Goal: Information Seeking & Learning: Check status

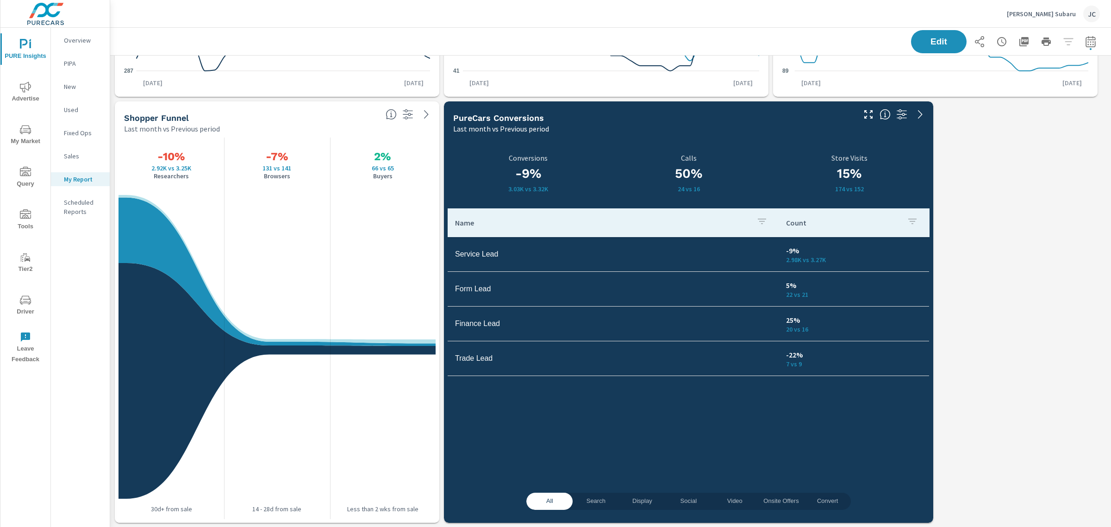
scroll to position [874, 1010]
click at [1019, 37] on icon "button" at bounding box center [1023, 41] width 9 height 9
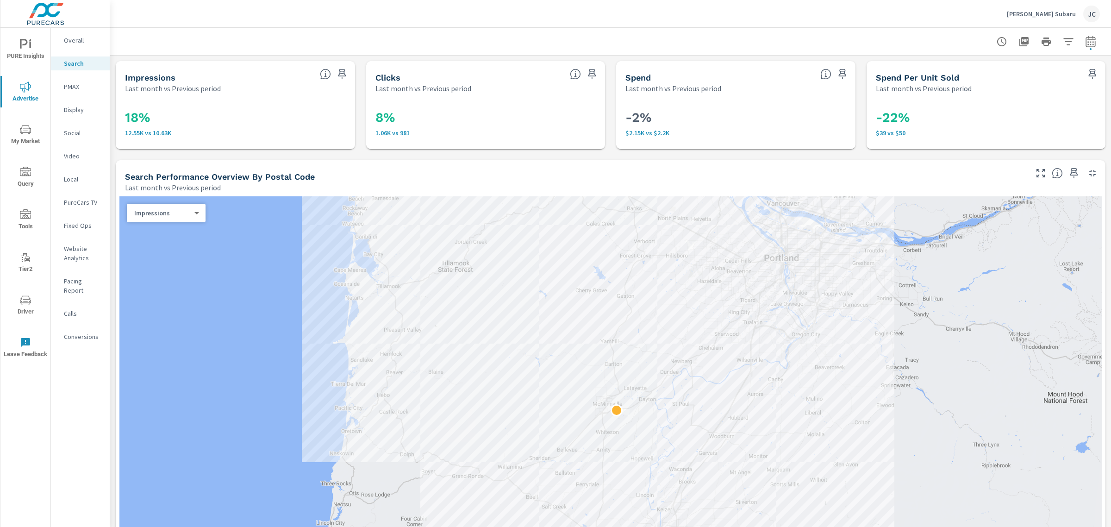
click at [19, 96] on span "Advertise" at bounding box center [25, 92] width 44 height 23
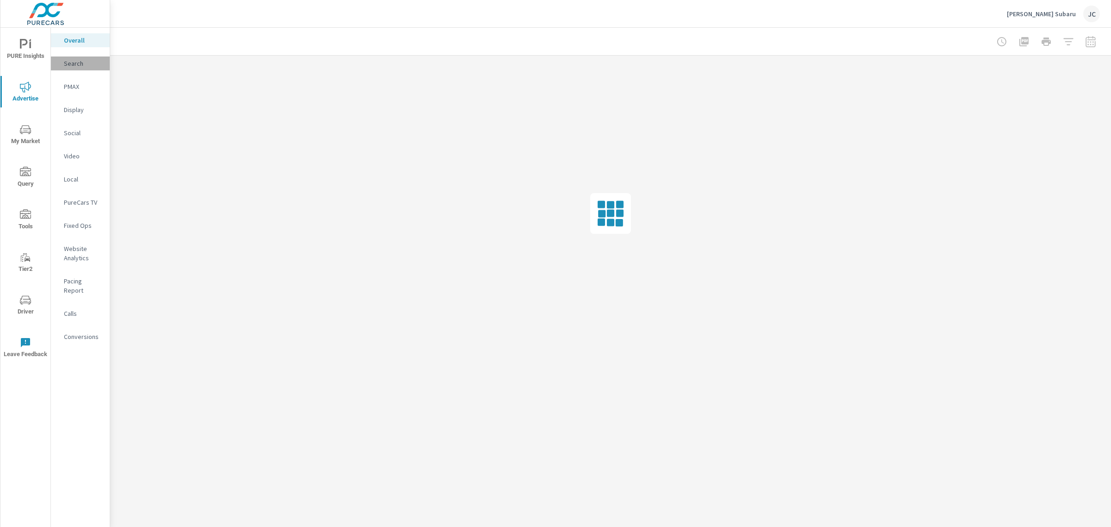
click at [68, 66] on p "Search" at bounding box center [83, 63] width 38 height 9
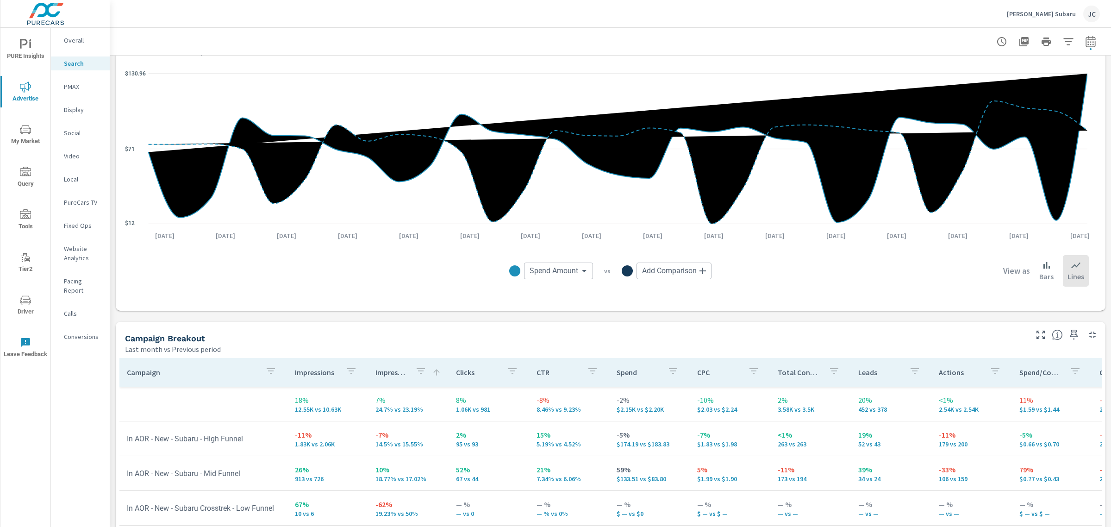
scroll to position [682, 0]
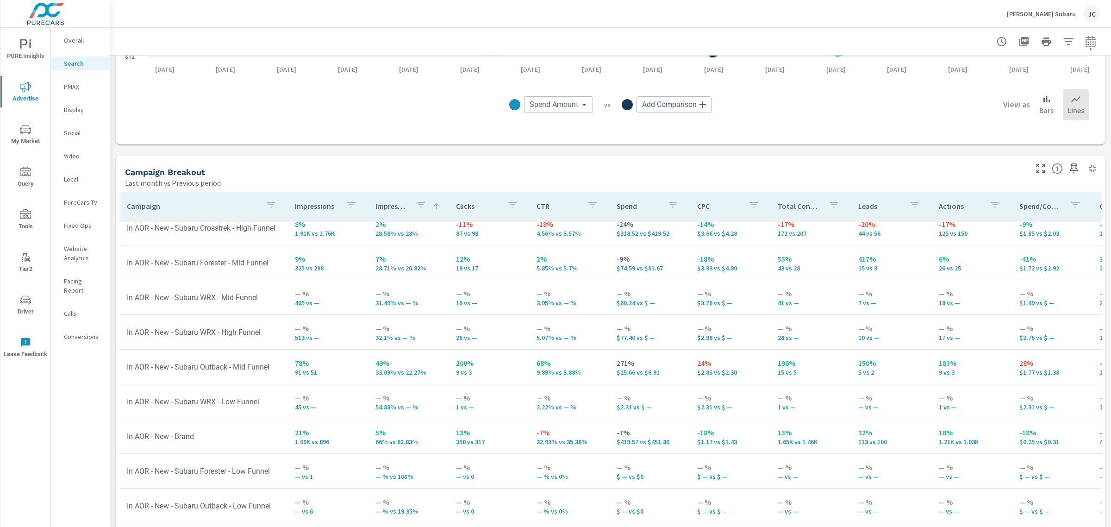
scroll to position [815, 0]
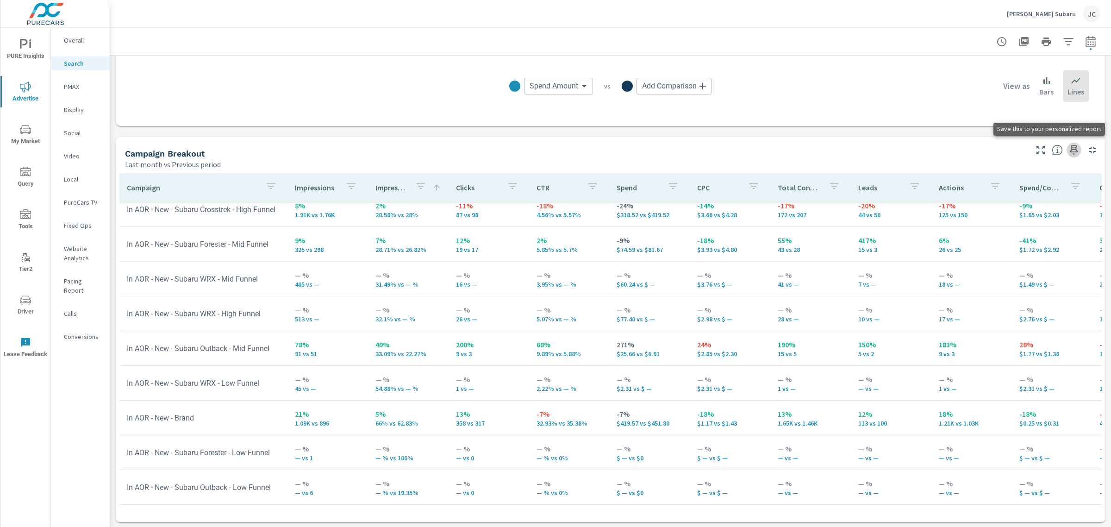
click at [1068, 155] on icon "button" at bounding box center [1073, 149] width 11 height 11
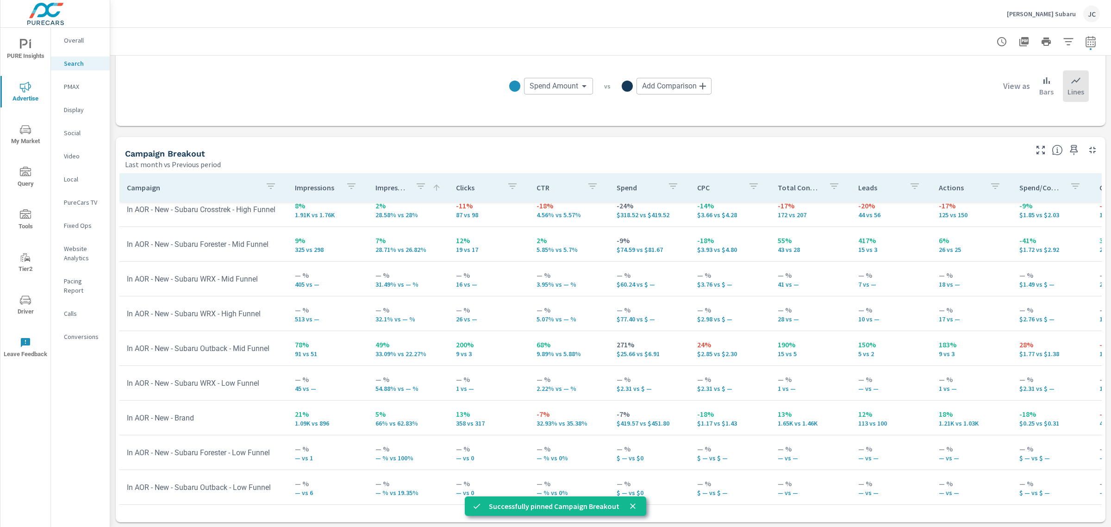
click at [22, 52] on span "PURE Insights" at bounding box center [25, 50] width 44 height 23
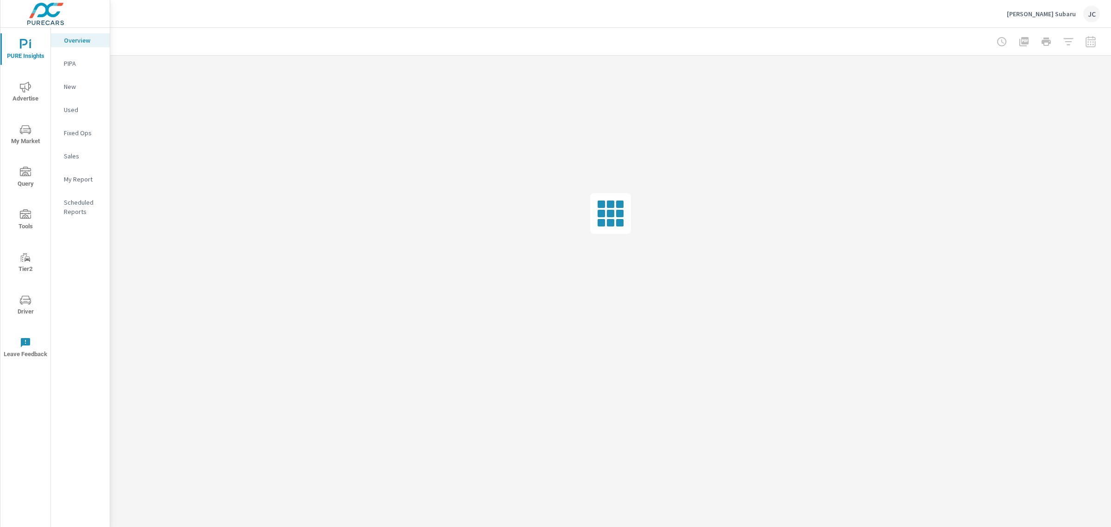
click at [75, 178] on p "My Report" at bounding box center [83, 178] width 38 height 9
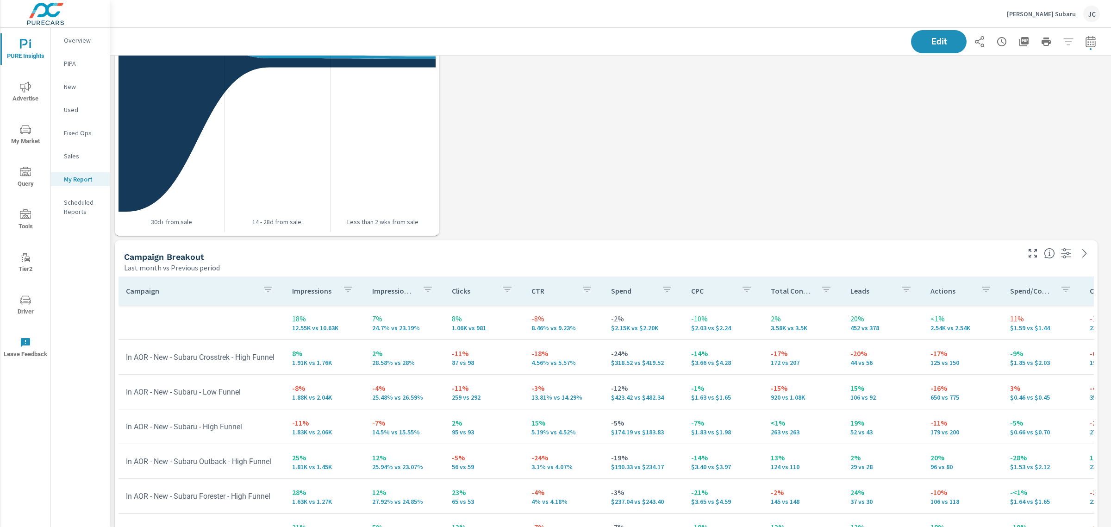
scroll to position [810, 0]
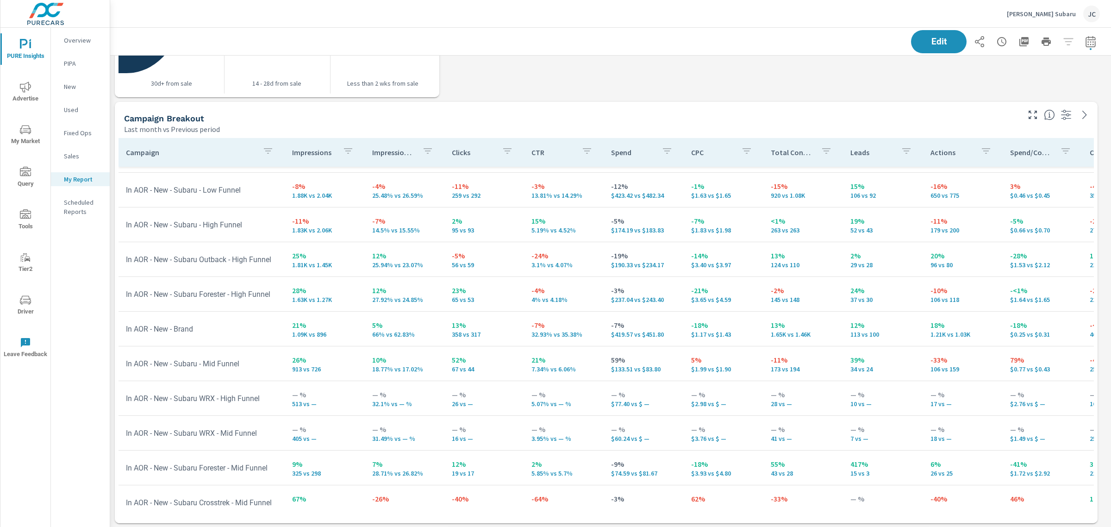
scroll to position [22, 0]
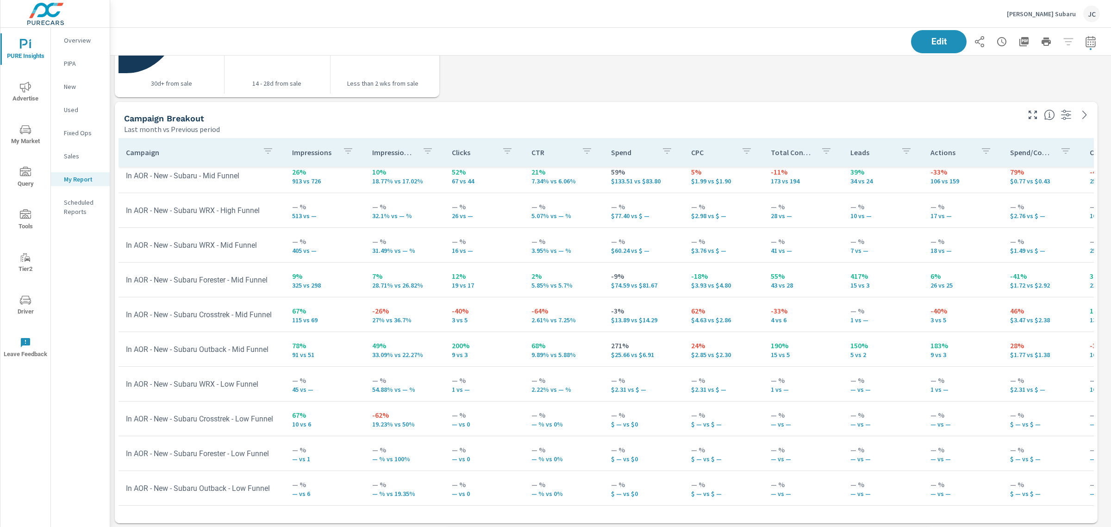
scroll to position [261, 0]
click at [25, 91] on icon "nav menu" at bounding box center [25, 86] width 11 height 11
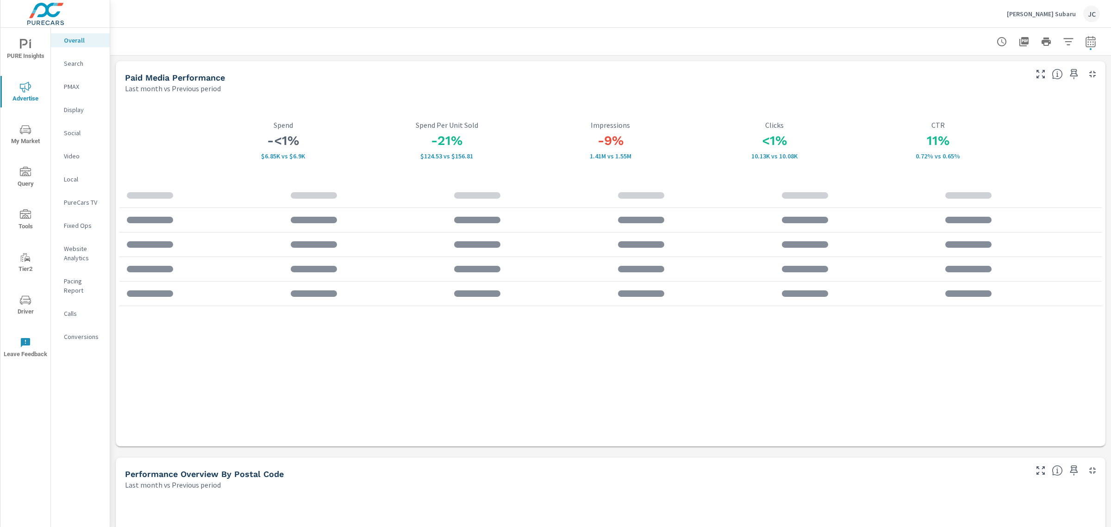
click at [68, 132] on p "Social" at bounding box center [83, 132] width 38 height 9
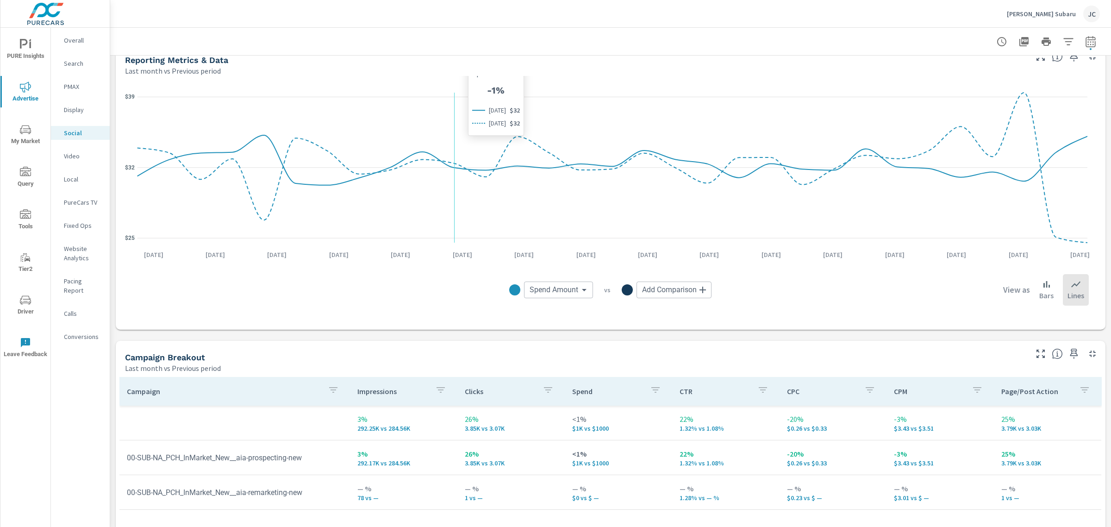
scroll to position [174, 0]
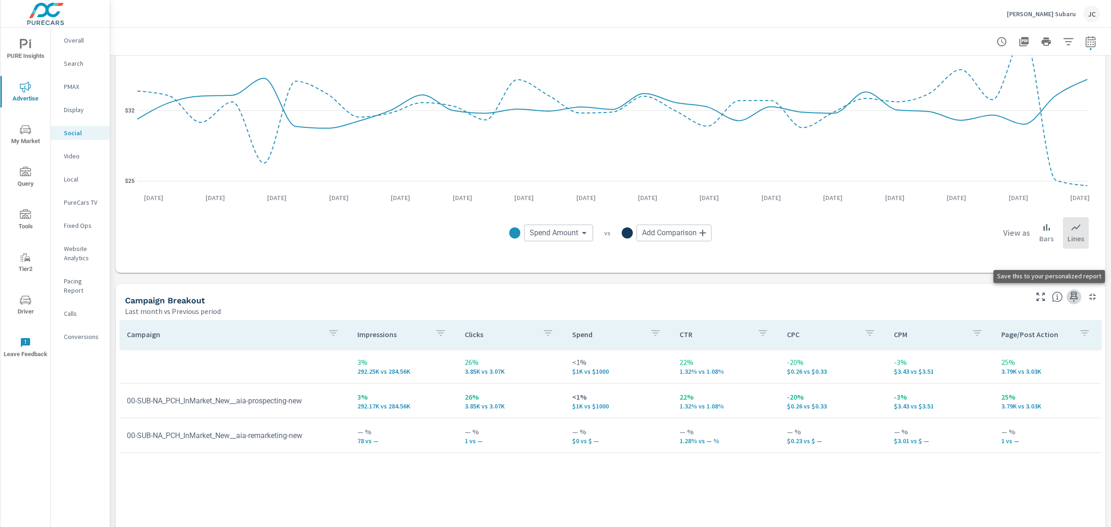
click at [1068, 301] on icon "button" at bounding box center [1073, 296] width 11 height 11
click at [27, 50] on icon "nav menu" at bounding box center [25, 44] width 11 height 11
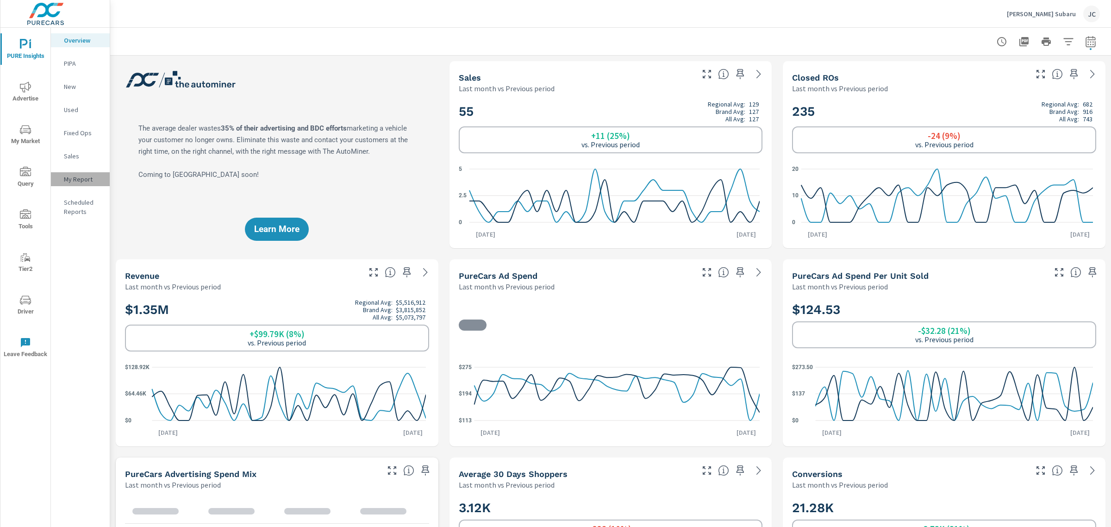
click at [75, 181] on p "My Report" at bounding box center [83, 178] width 38 height 9
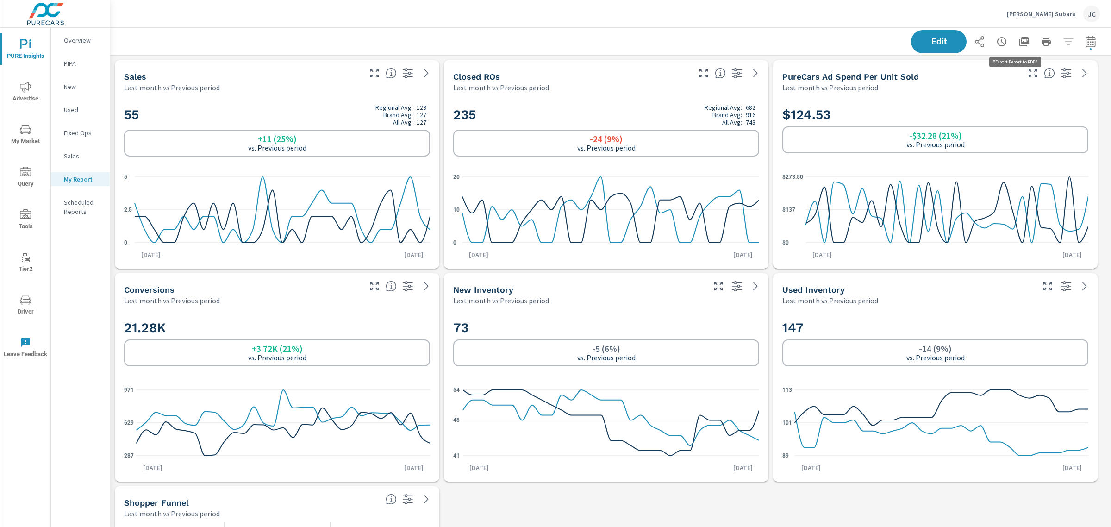
scroll to position [2151, 1010]
click at [1018, 47] on icon "button" at bounding box center [1023, 41] width 11 height 11
click at [314, 94] on div "55 Regional Avg: 129 Brand Avg: 127 All Avg: 127 +11 (25%) vs. Previous period …" at bounding box center [277, 181] width 324 height 176
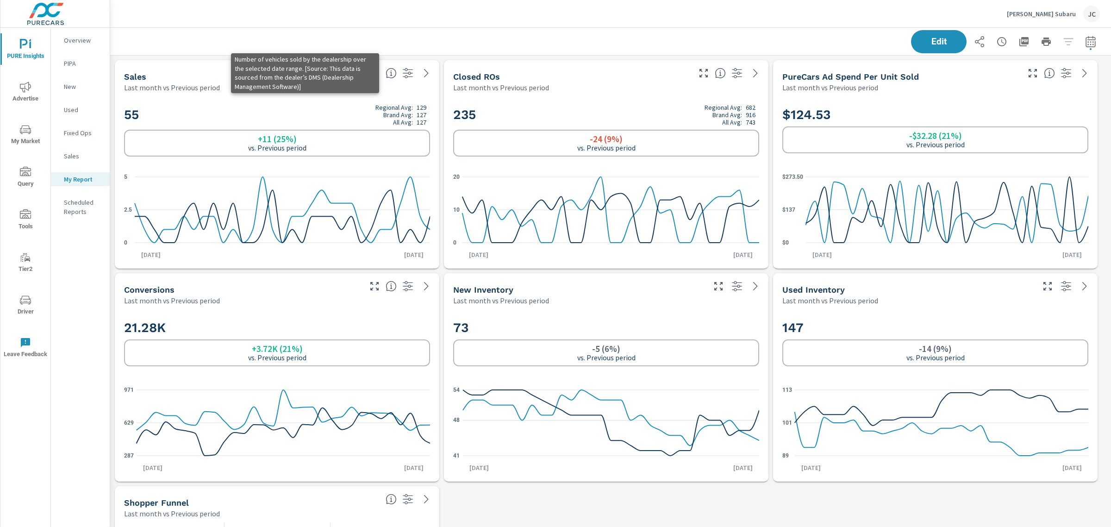
click at [387, 72] on icon at bounding box center [391, 73] width 11 height 11
click at [390, 71] on icon at bounding box center [391, 73] width 11 height 11
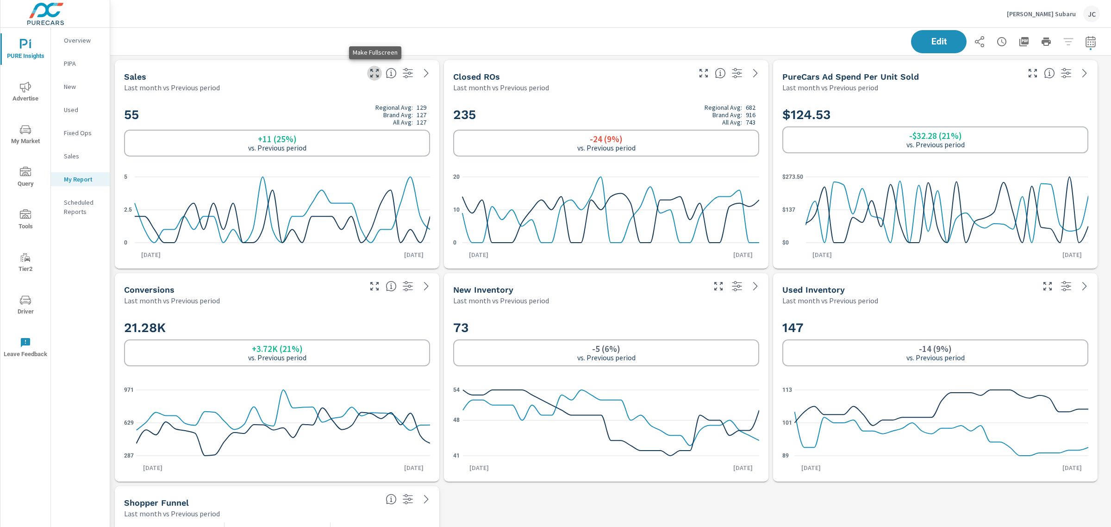
click at [376, 78] on icon "button" at bounding box center [374, 73] width 11 height 11
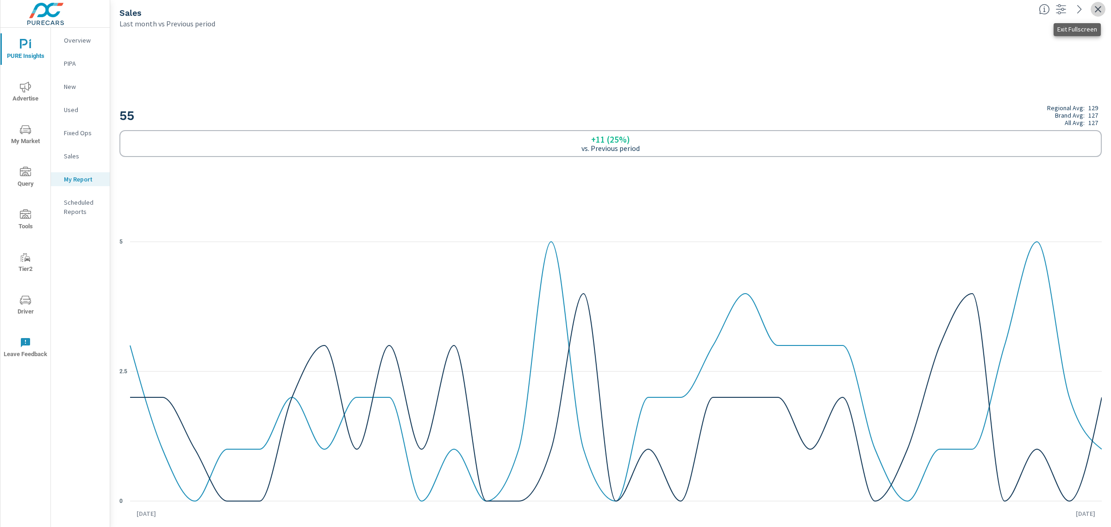
click at [1097, 10] on icon "button" at bounding box center [1098, 9] width 6 height 6
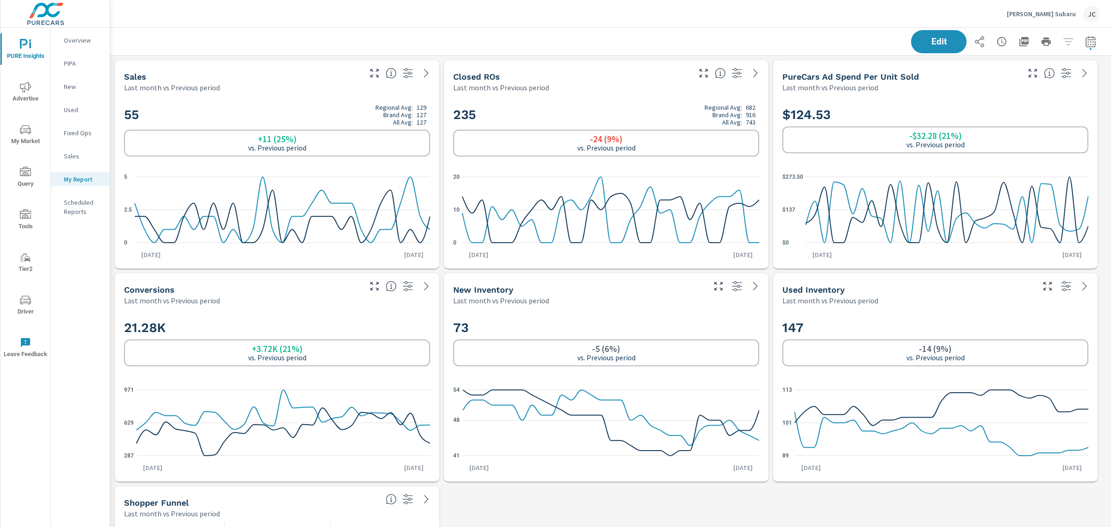
scroll to position [2151, 1010]
click at [431, 69] on icon at bounding box center [426, 73] width 11 height 11
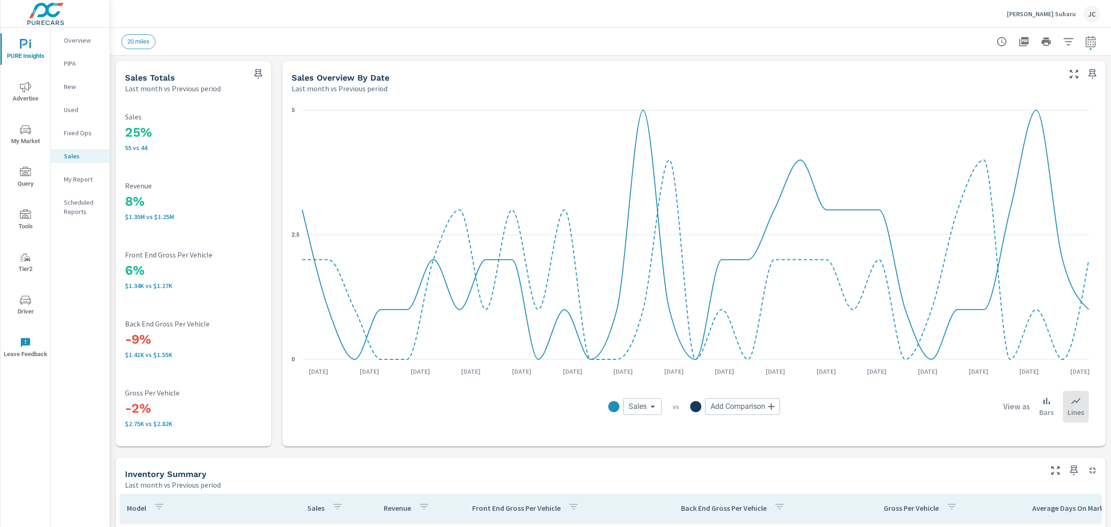
click at [67, 43] on p "Overview" at bounding box center [83, 40] width 38 height 9
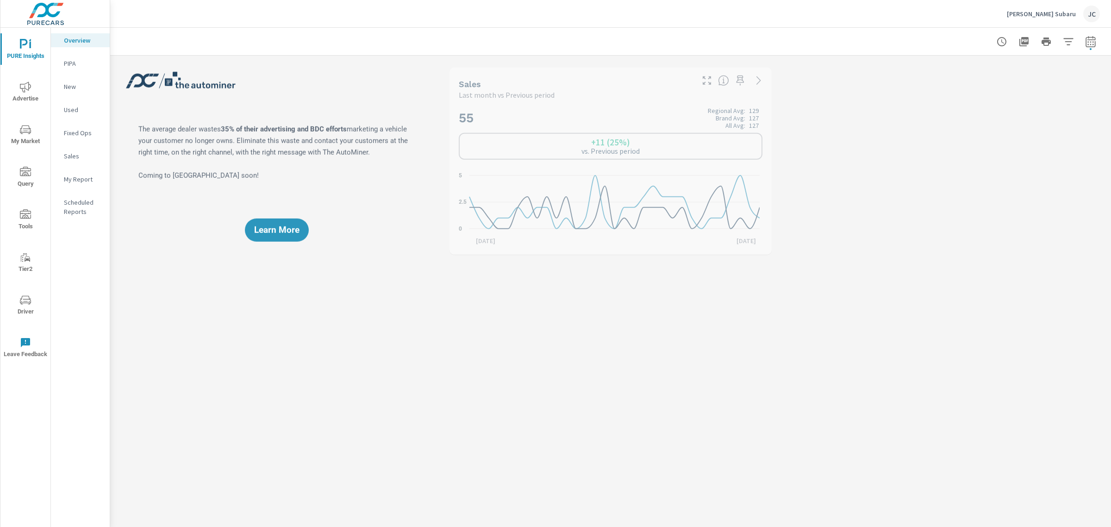
scroll to position [521, 0]
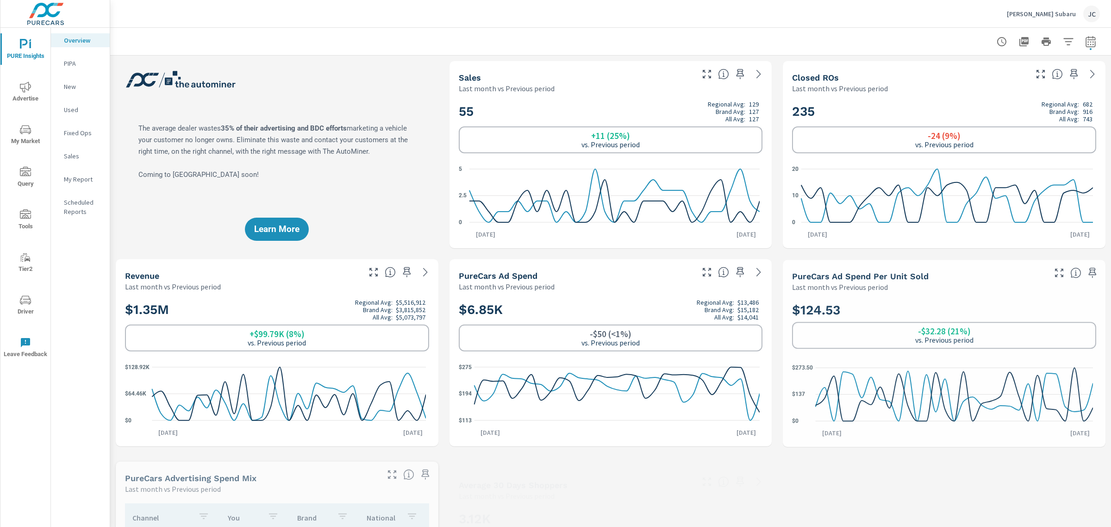
scroll to position [58, 0]
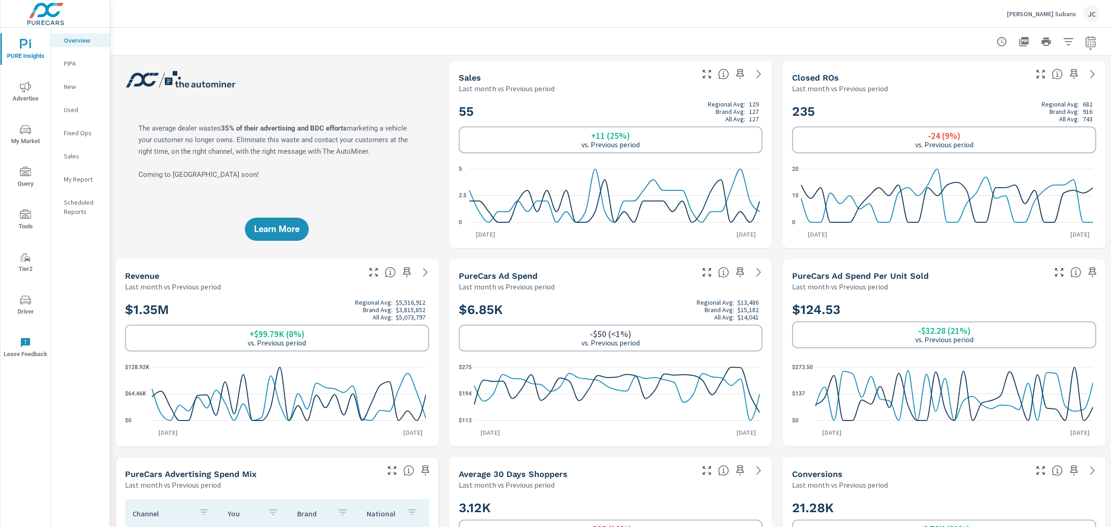
click at [1063, 40] on icon "button" at bounding box center [1068, 41] width 11 height 11
click at [1017, 87] on li "Make" at bounding box center [998, 88] width 141 height 23
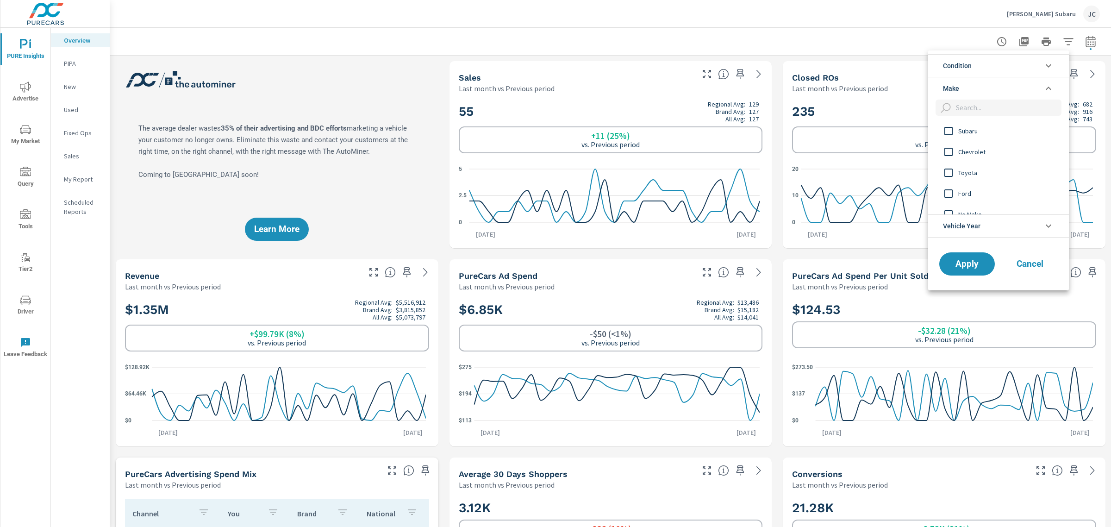
click at [1027, 66] on li "Condition" at bounding box center [998, 65] width 141 height 23
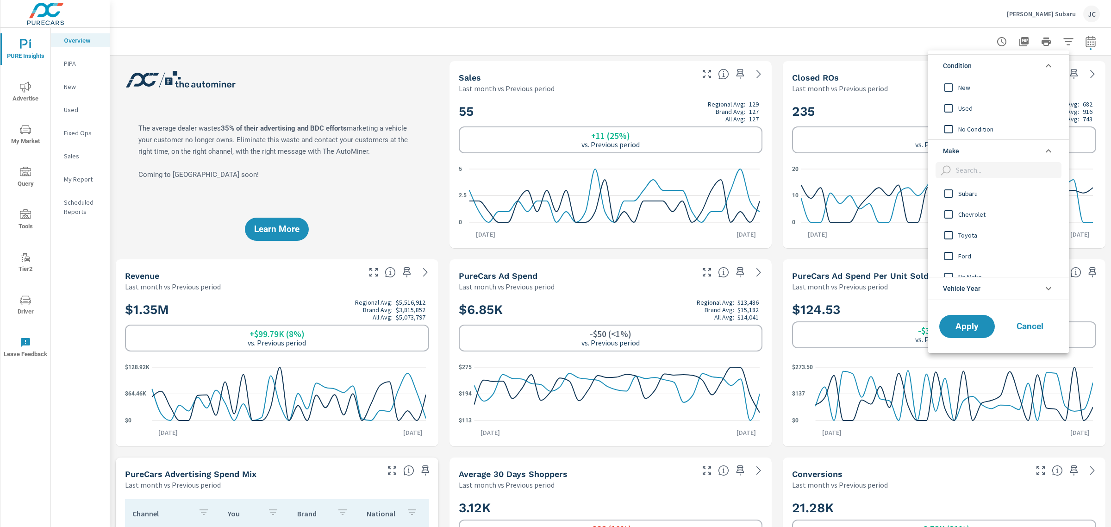
click at [947, 84] on input "filter options" at bounding box center [948, 87] width 19 height 19
click at [973, 325] on span "Apply" at bounding box center [967, 326] width 38 height 9
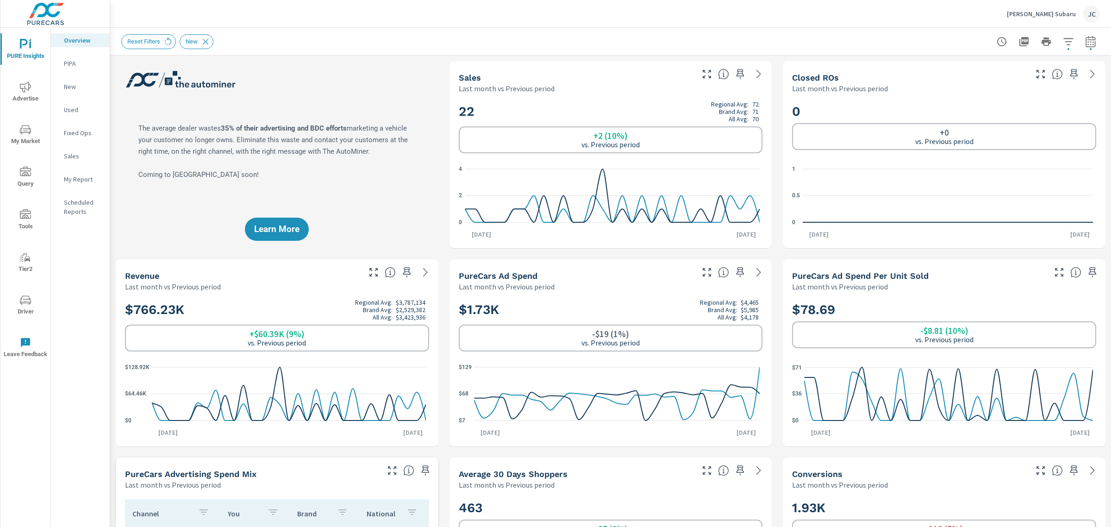
scroll to position [35, 0]
click at [1063, 42] on icon "button" at bounding box center [1068, 41] width 10 height 7
click at [1045, 65] on icon "filter options" at bounding box center [1048, 65] width 11 height 11
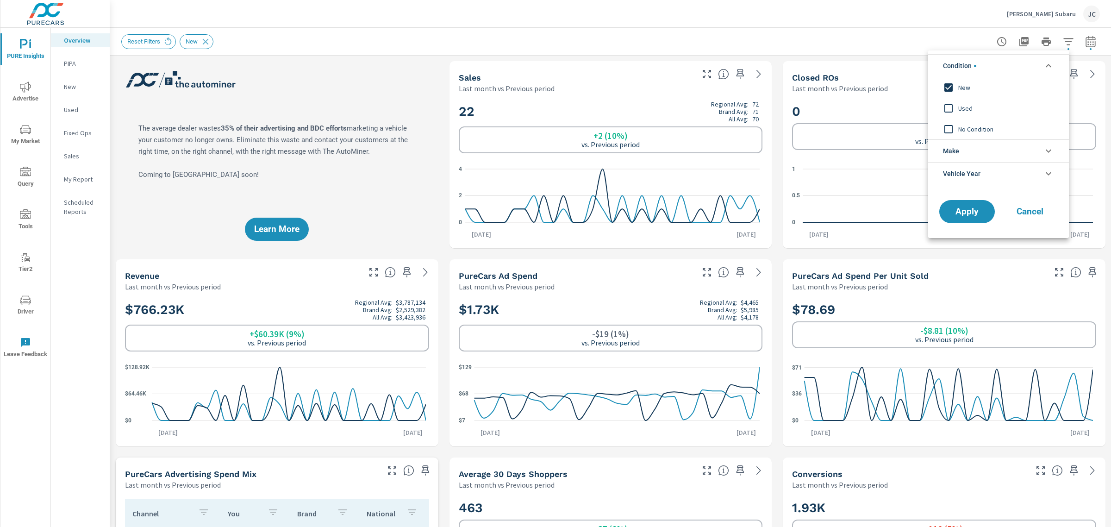
click at [949, 86] on input "filter options" at bounding box center [948, 87] width 19 height 19
click at [948, 106] on input "filter options" at bounding box center [948, 108] width 19 height 19
click at [973, 202] on button "Apply" at bounding box center [966, 211] width 57 height 24
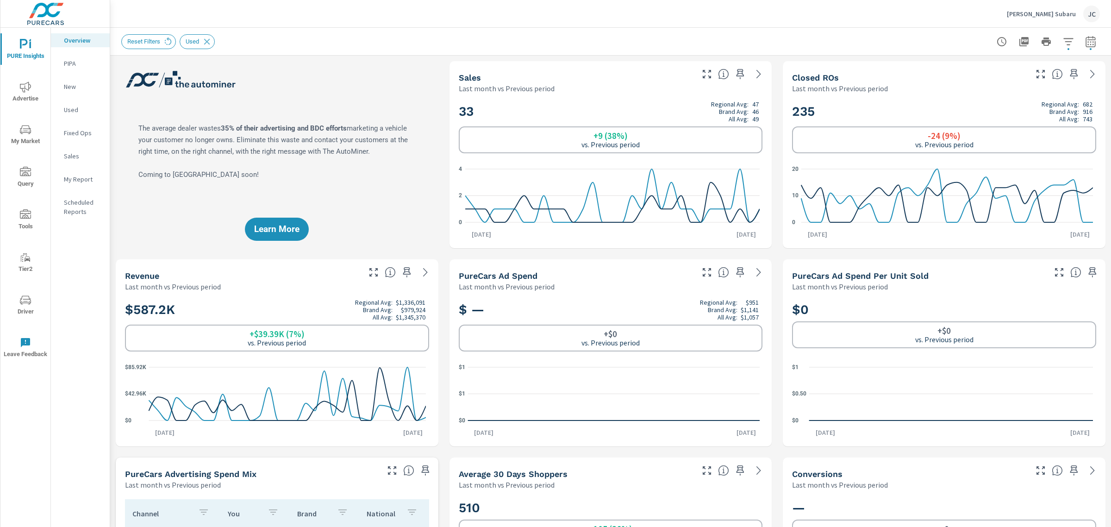
scroll to position [521, 0]
click at [1063, 41] on icon "button" at bounding box center [1068, 41] width 10 height 7
click at [1035, 87] on li "Make" at bounding box center [998, 88] width 141 height 23
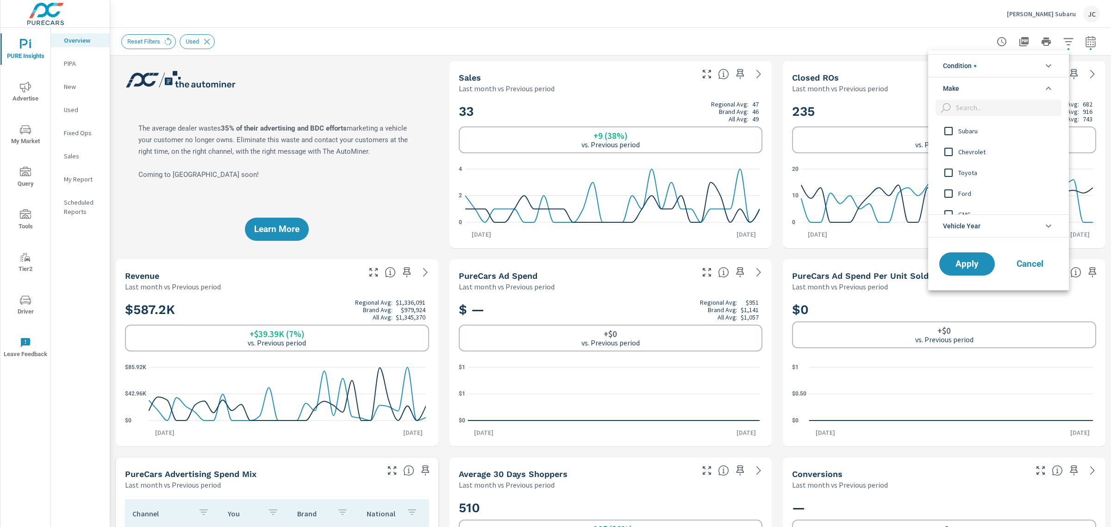
click at [1023, 64] on li "Condition" at bounding box center [998, 65] width 141 height 23
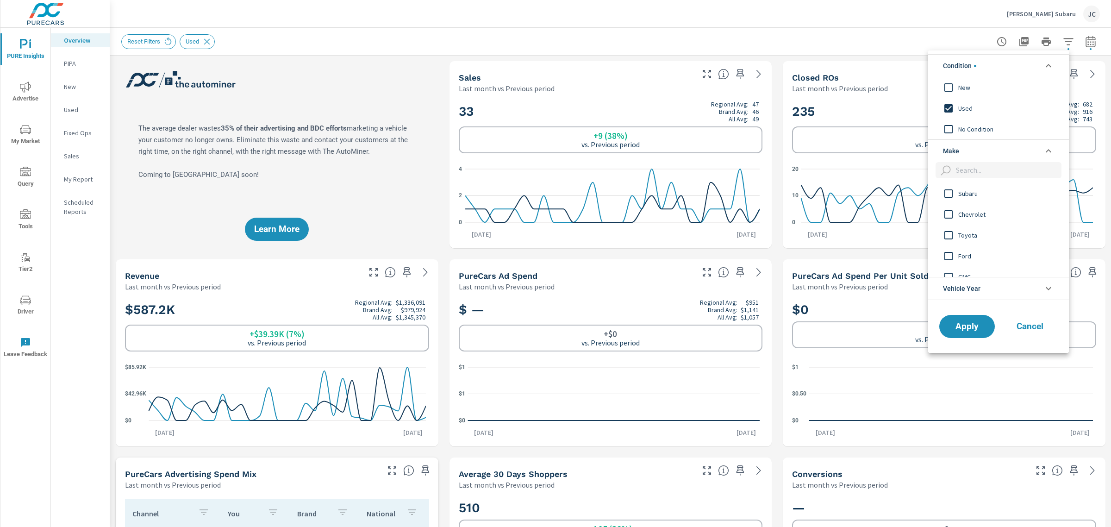
scroll to position [0, 0]
click at [952, 87] on input "filter options" at bounding box center [948, 87] width 19 height 19
click at [945, 106] on input "filter options" at bounding box center [948, 108] width 19 height 19
click at [959, 316] on button "Apply" at bounding box center [966, 326] width 57 height 24
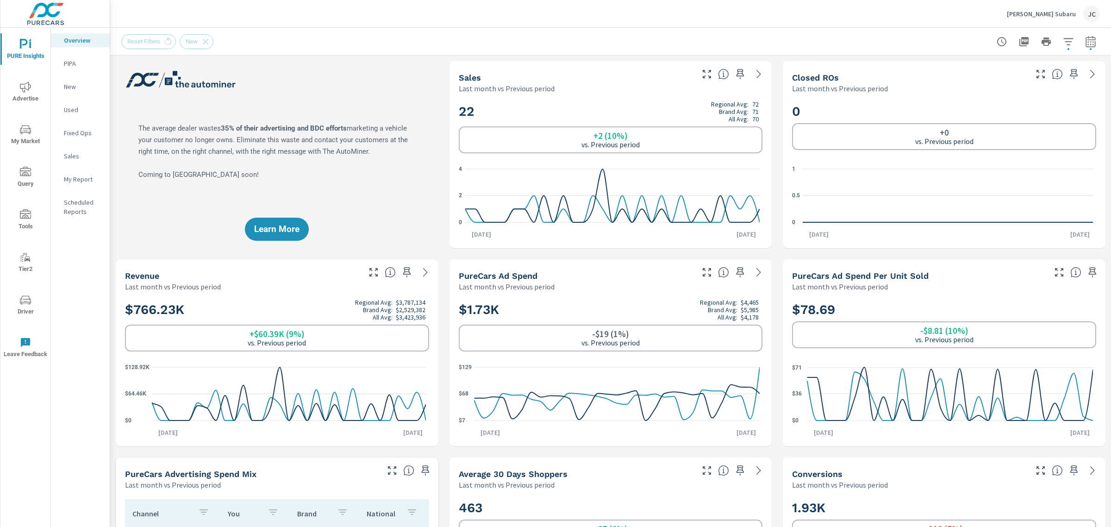
scroll to position [35, 0]
click at [736, 71] on icon "button" at bounding box center [740, 74] width 8 height 10
click at [88, 179] on p "My Report" at bounding box center [83, 178] width 38 height 9
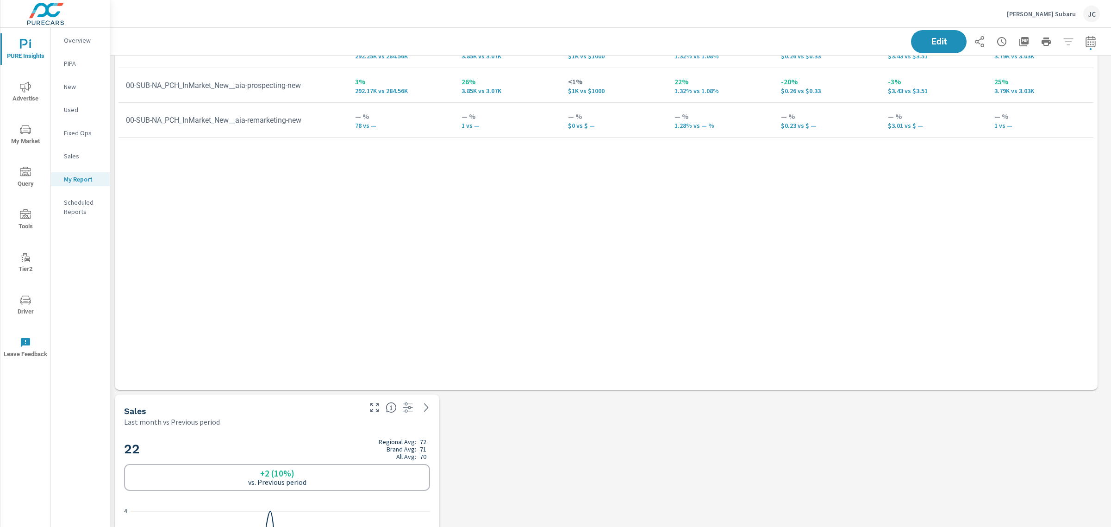
scroll to position [1875, 0]
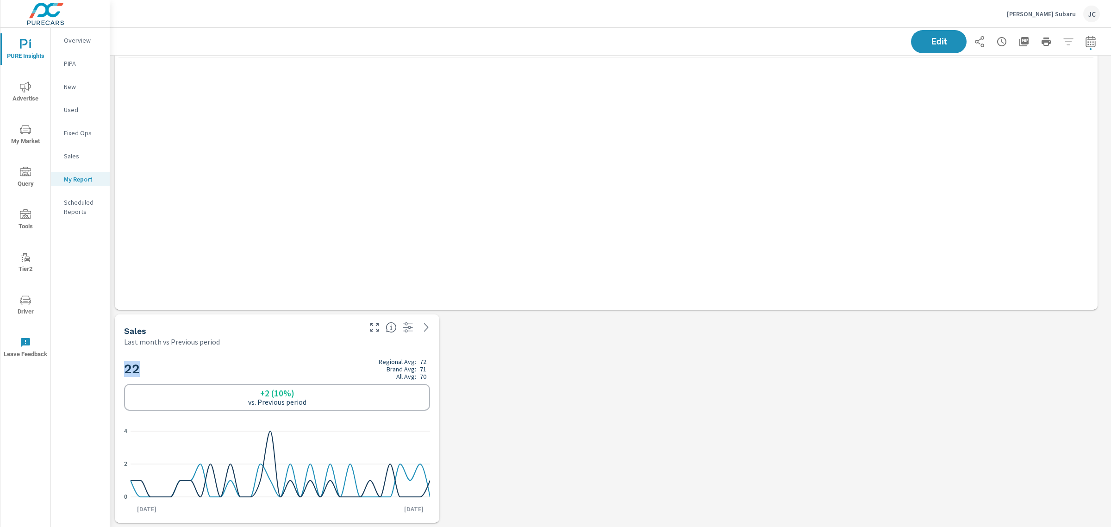
drag, startPoint x: 334, startPoint y: 355, endPoint x: 322, endPoint y: 187, distance: 167.5
click at [263, 338] on div "Last month vs Previous period" at bounding box center [242, 341] width 236 height 11
click at [942, 39] on span "Edit" at bounding box center [939, 41] width 38 height 9
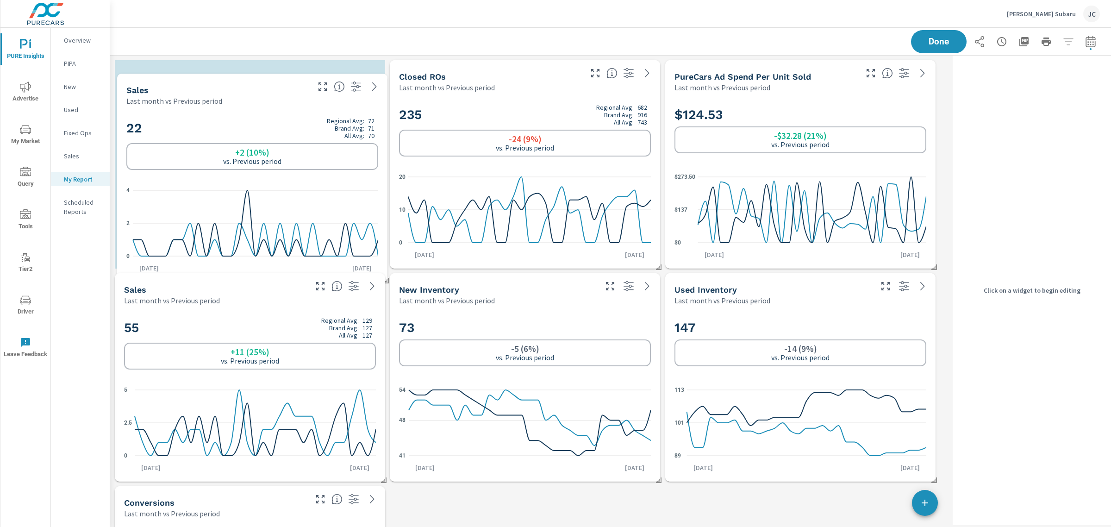
scroll to position [5, 5]
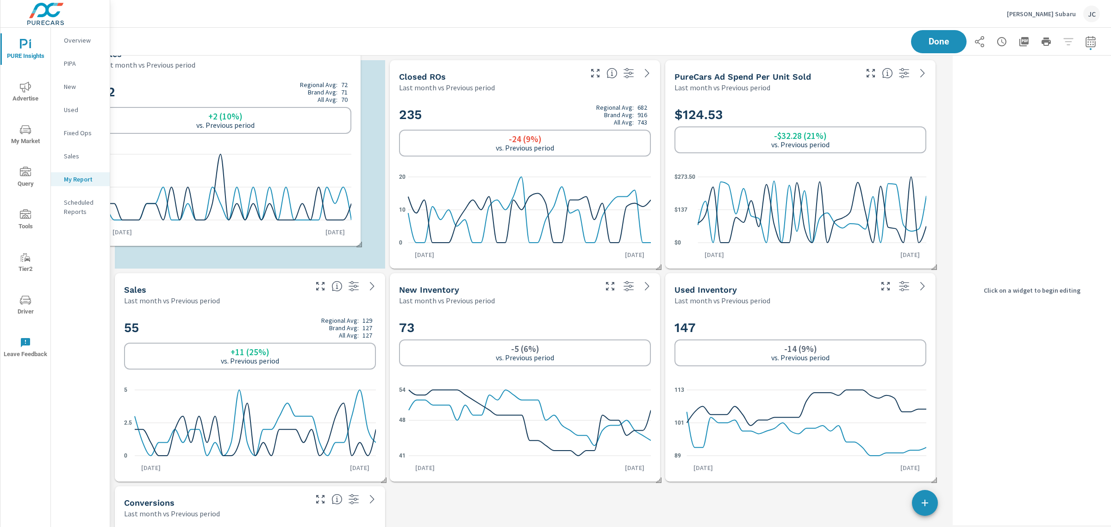
drag, startPoint x: 272, startPoint y: 352, endPoint x: 248, endPoint y: 75, distance: 277.8
click at [248, 75] on div "22 Regional Avg: 72 Brand Avg: 71 All Avg: 70 +2 (10%) vs. Previous period 0 2 …" at bounding box center [225, 158] width 263 height 168
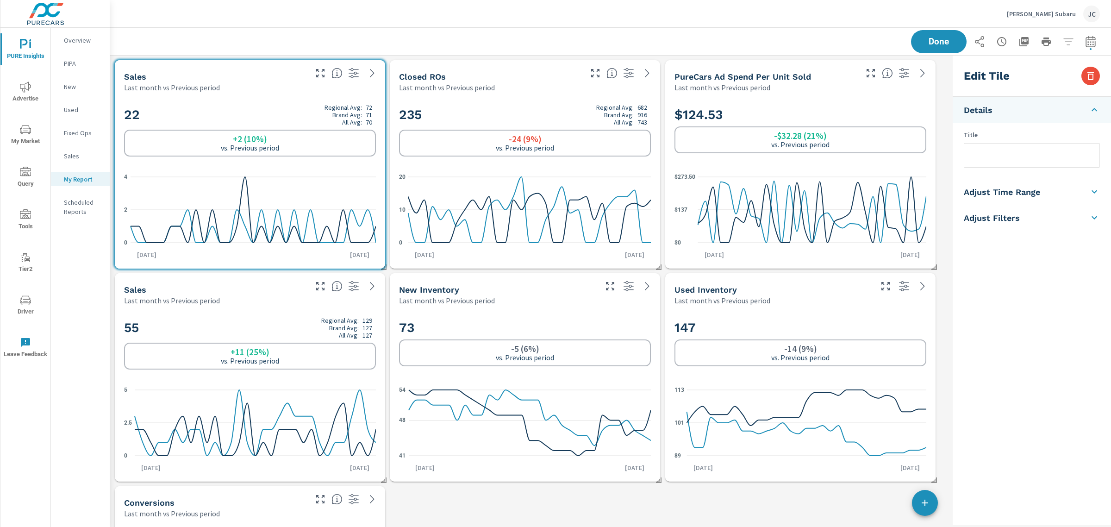
click at [199, 340] on div "55 Regional Avg: 129 Brand Avg: 127 All Avg: 127 +11 (25%) vs. Previous period" at bounding box center [250, 343] width 252 height 53
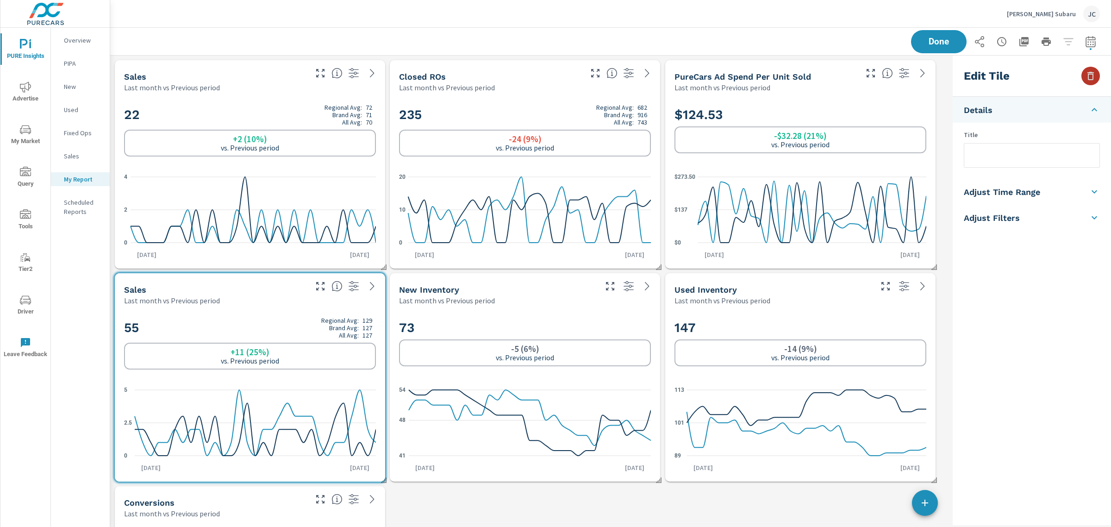
click at [1089, 77] on icon "button" at bounding box center [1090, 75] width 11 height 11
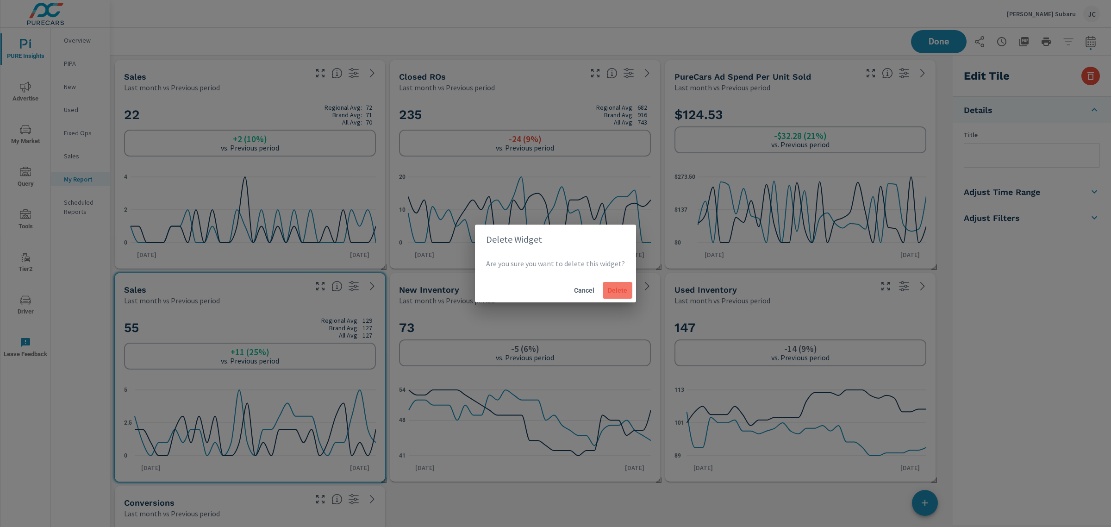
click at [609, 287] on span "Delete" at bounding box center [617, 290] width 22 height 8
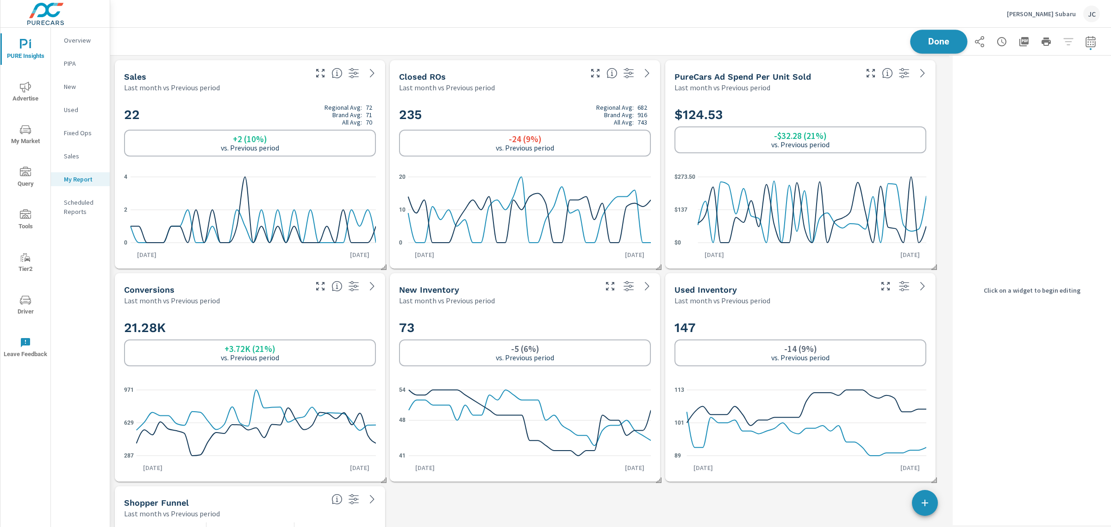
scroll to position [2151, 848]
click at [936, 42] on span "Done" at bounding box center [939, 41] width 38 height 9
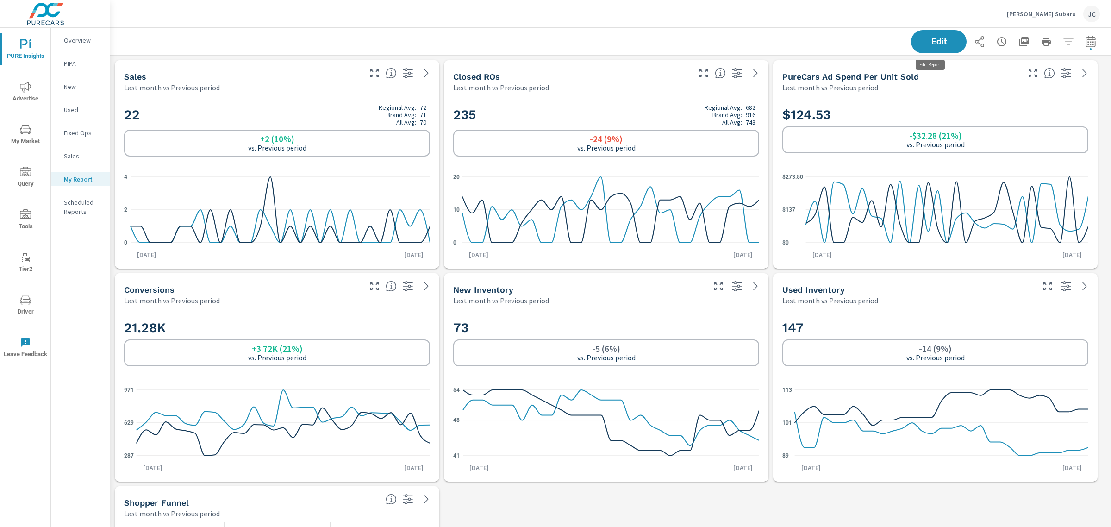
scroll to position [2151, 1010]
click at [359, 305] on div "Last month vs Previous period" at bounding box center [242, 300] width 236 height 11
click at [29, 83] on icon "nav menu" at bounding box center [25, 86] width 11 height 11
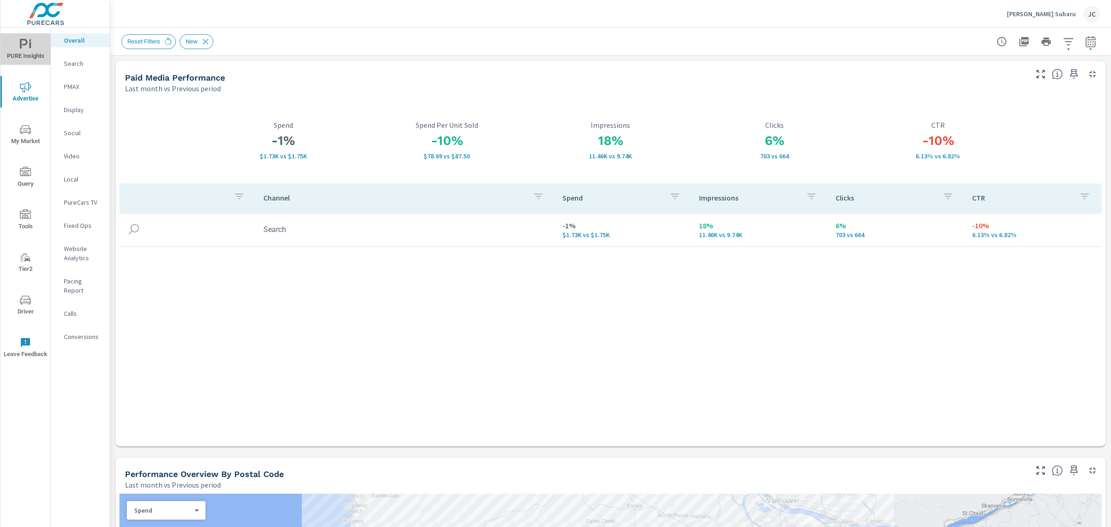
click at [36, 51] on span "PURE Insights" at bounding box center [25, 50] width 44 height 23
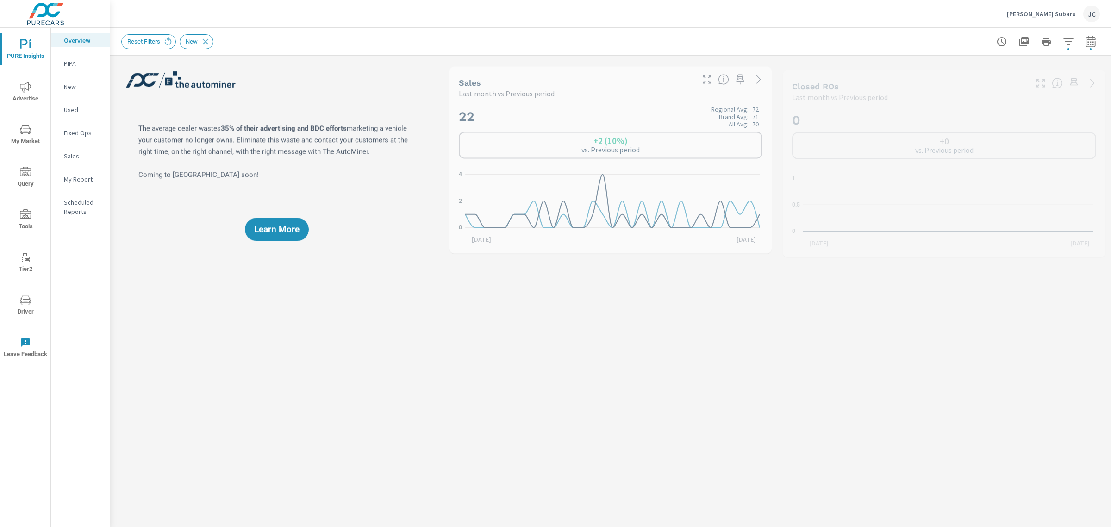
scroll to position [35, 0]
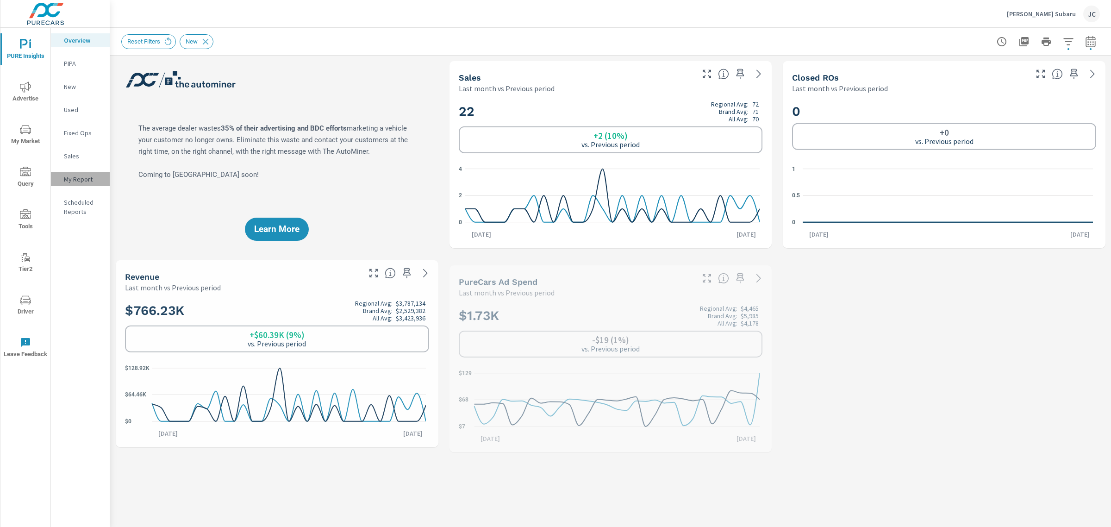
click at [73, 174] on p "My Report" at bounding box center [83, 178] width 38 height 9
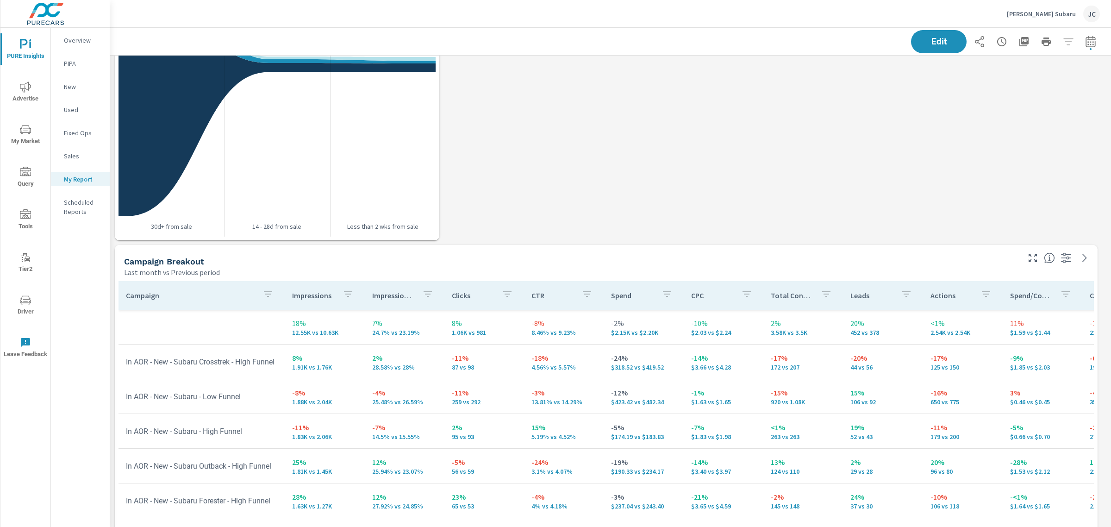
scroll to position [752, 0]
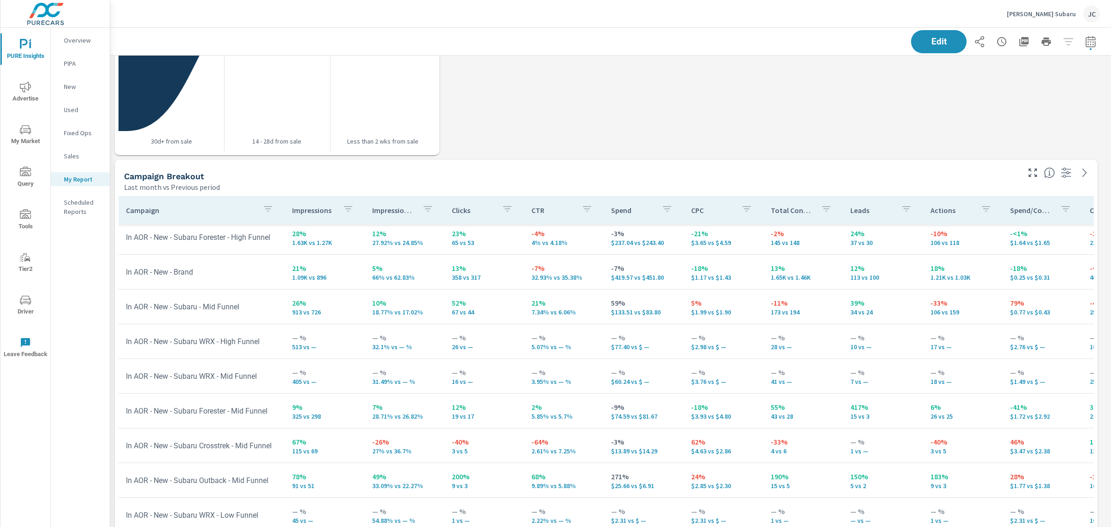
scroll to position [36, 0]
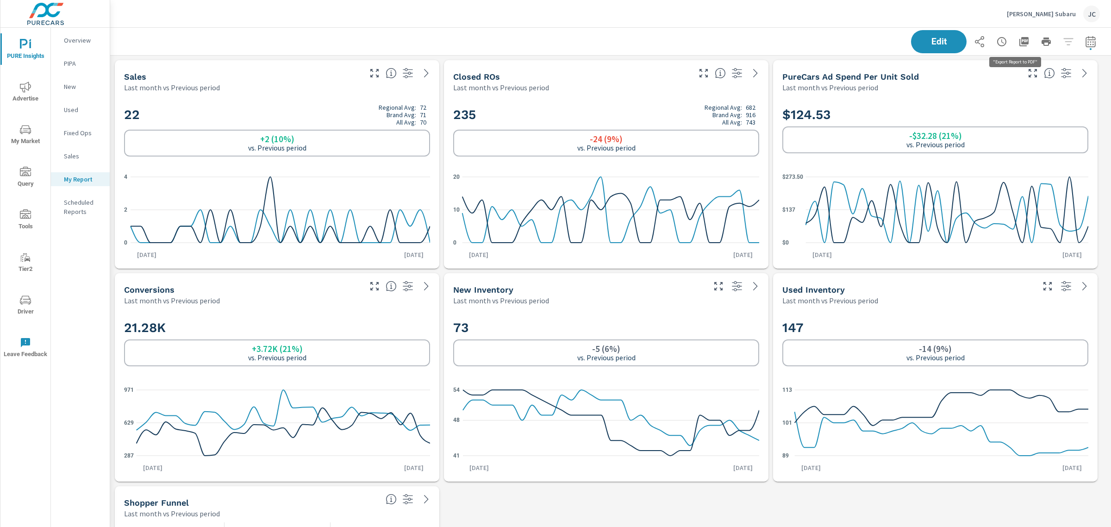
scroll to position [2151, 1010]
click at [1018, 36] on icon "button" at bounding box center [1023, 41] width 11 height 11
click at [67, 36] on p "Overview" at bounding box center [83, 40] width 38 height 9
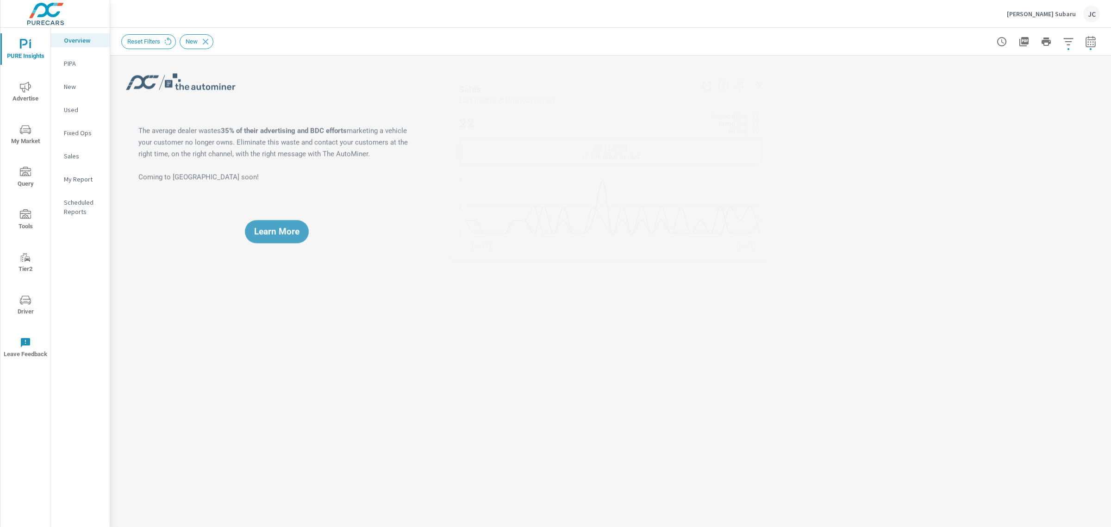
scroll to position [35, 0]
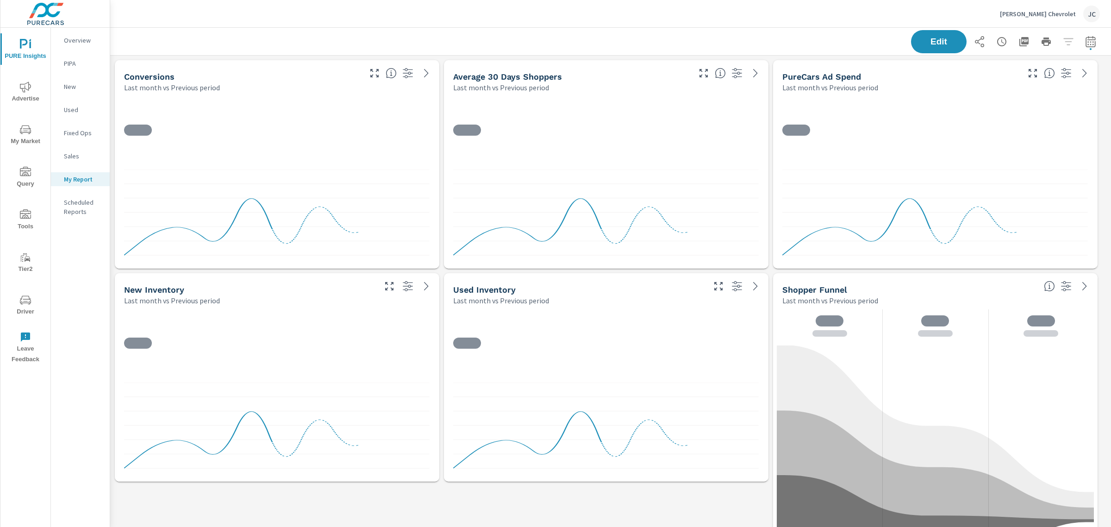
scroll to position [661, 1010]
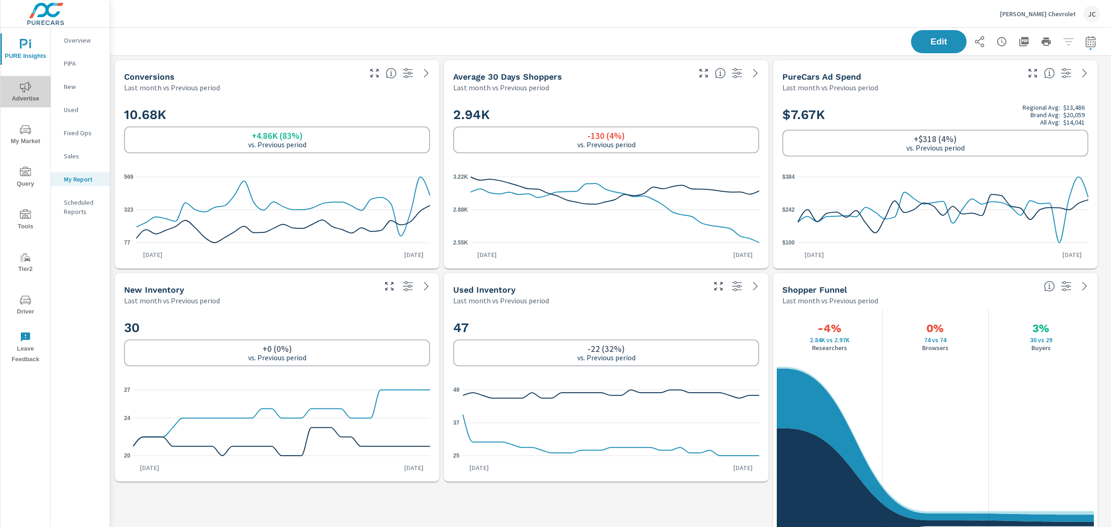
click at [22, 83] on icon "nav menu" at bounding box center [25, 86] width 11 height 11
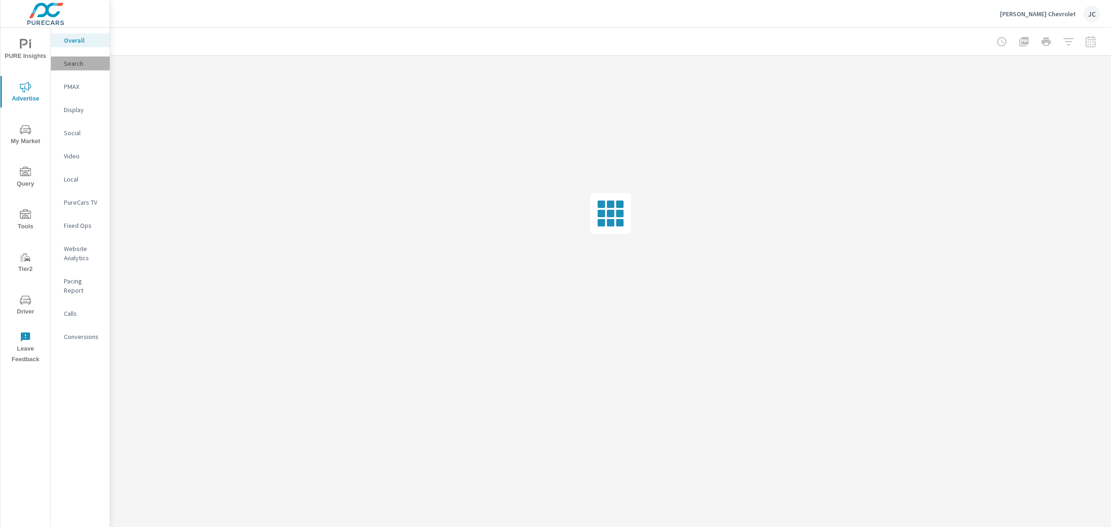
click at [75, 60] on p "Search" at bounding box center [83, 63] width 38 height 9
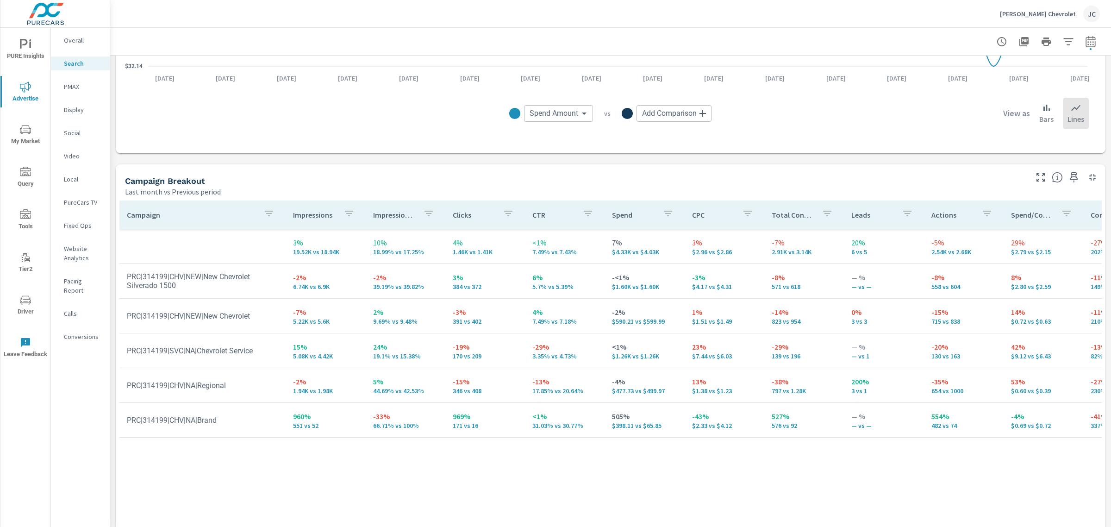
scroll to position [815, 0]
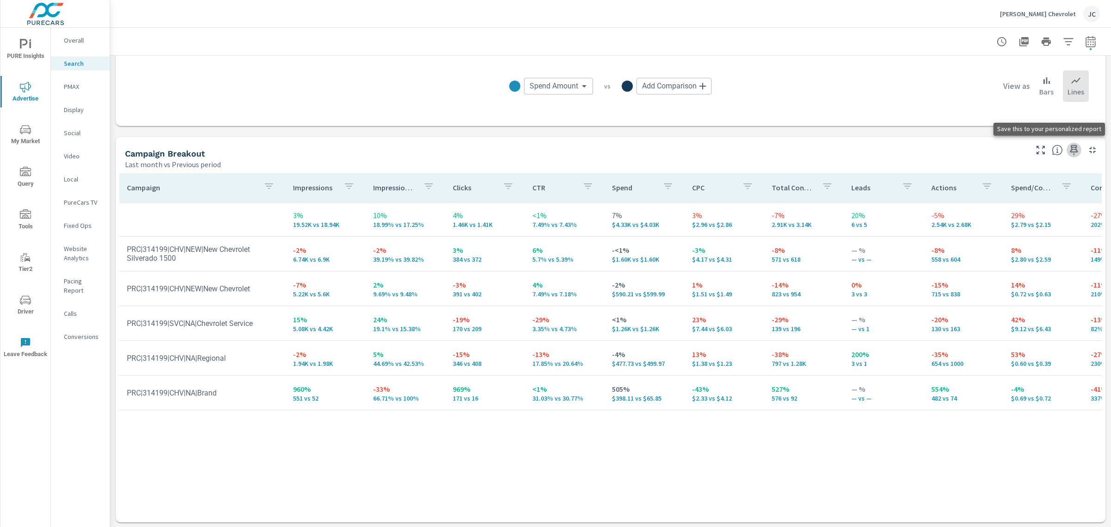
click at [1070, 149] on icon "button" at bounding box center [1074, 150] width 8 height 10
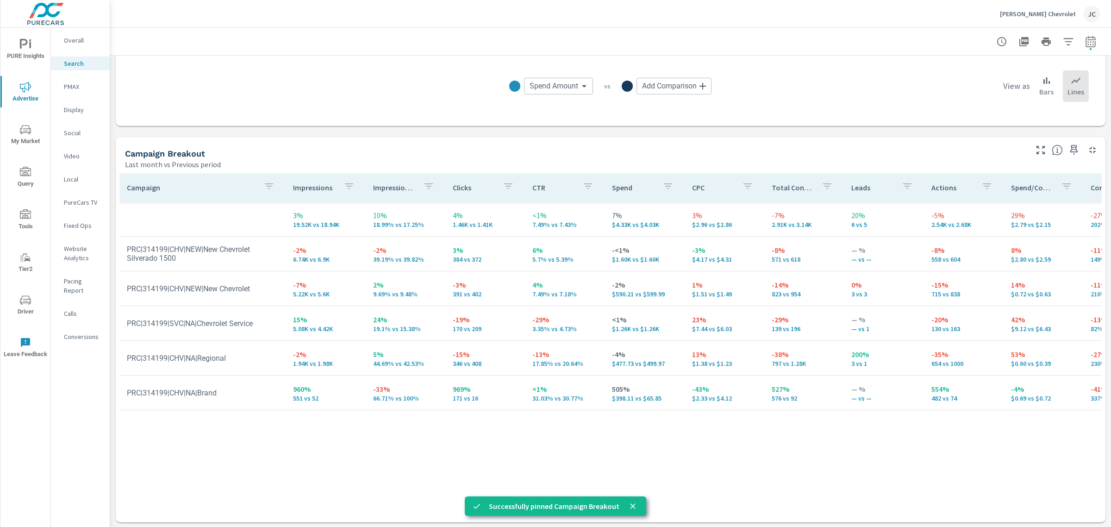
click at [77, 135] on p "Social" at bounding box center [83, 132] width 38 height 9
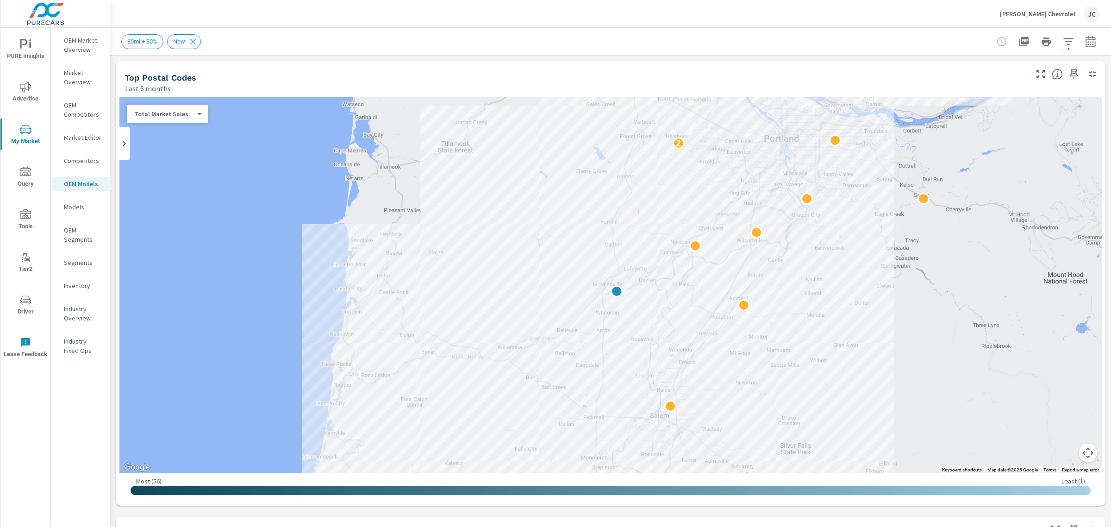
click at [27, 45] on icon "nav menu" at bounding box center [25, 44] width 11 height 11
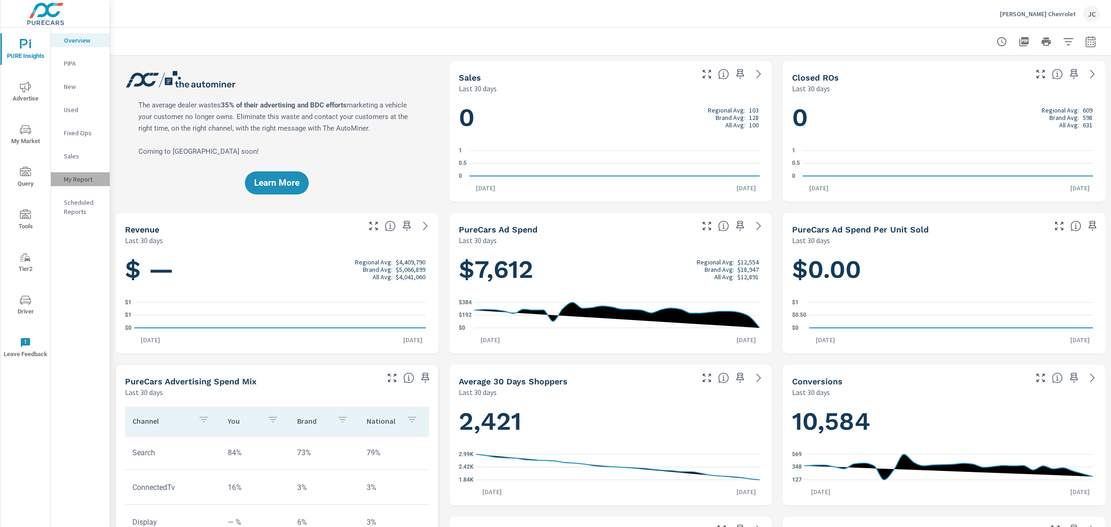
click at [75, 175] on p "My Report" at bounding box center [83, 178] width 38 height 9
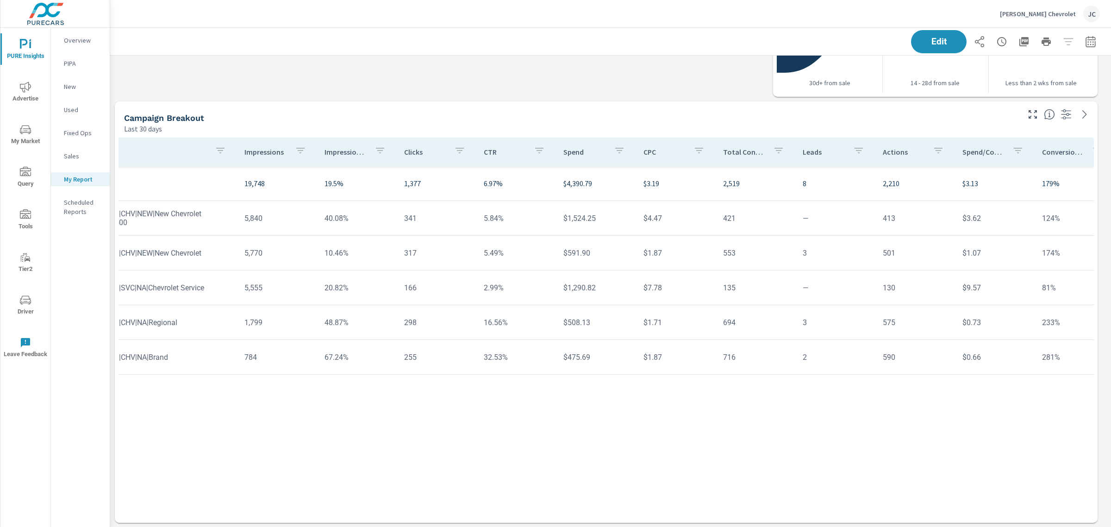
scroll to position [0, 37]
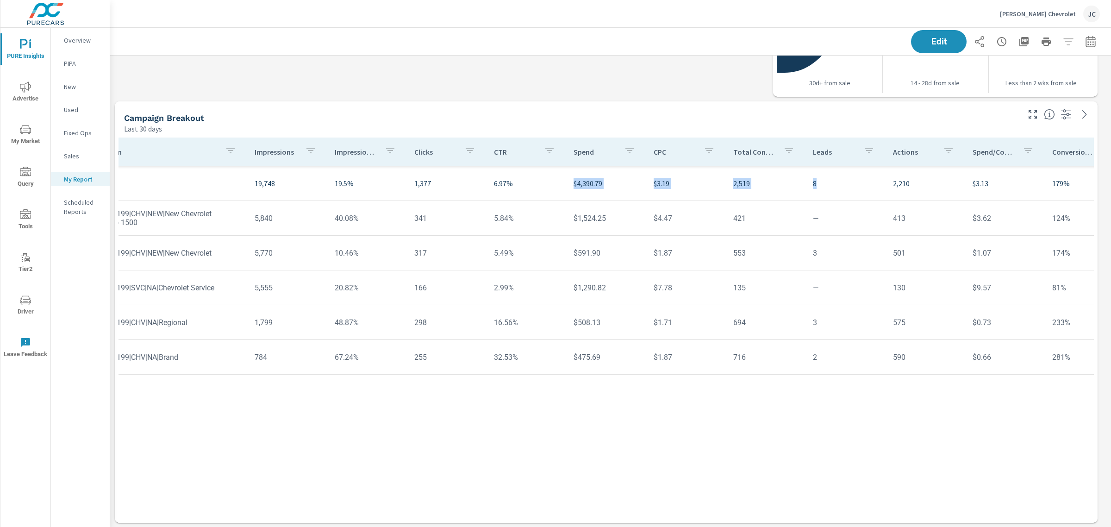
drag, startPoint x: 870, startPoint y: 493, endPoint x: 516, endPoint y: 493, distance: 354.0
click at [516, 493] on div "Campaign Impressions Impression Share Clicks CTR Spend CPC Total Conversions Le…" at bounding box center [605, 320] width 975 height 367
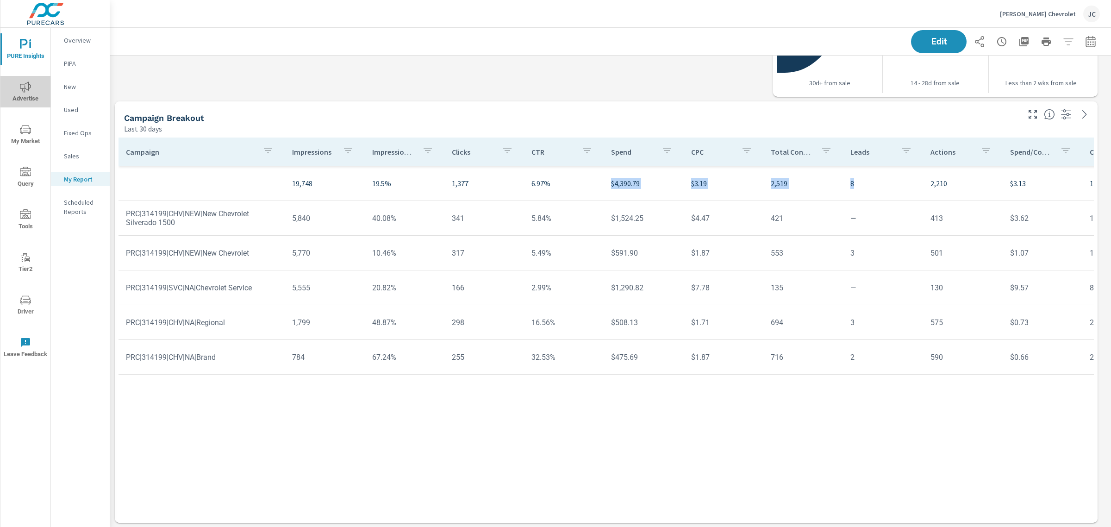
click at [23, 83] on icon "nav menu" at bounding box center [25, 86] width 11 height 11
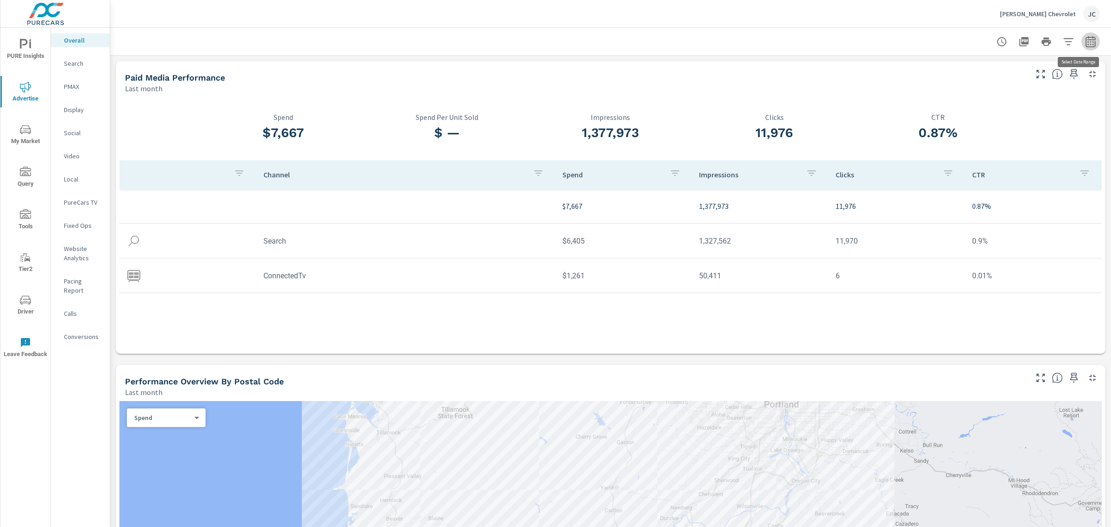
click at [888, 44] on icon "button" at bounding box center [1090, 41] width 11 height 11
select select "Last month"
click at [888, 87] on select "Custom [DATE] Last week Last 7 days Last 14 days Last 30 days Last 45 days Last…" at bounding box center [1007, 80] width 93 height 19
click at [888, 43] on icon "button" at bounding box center [1090, 41] width 11 height 11
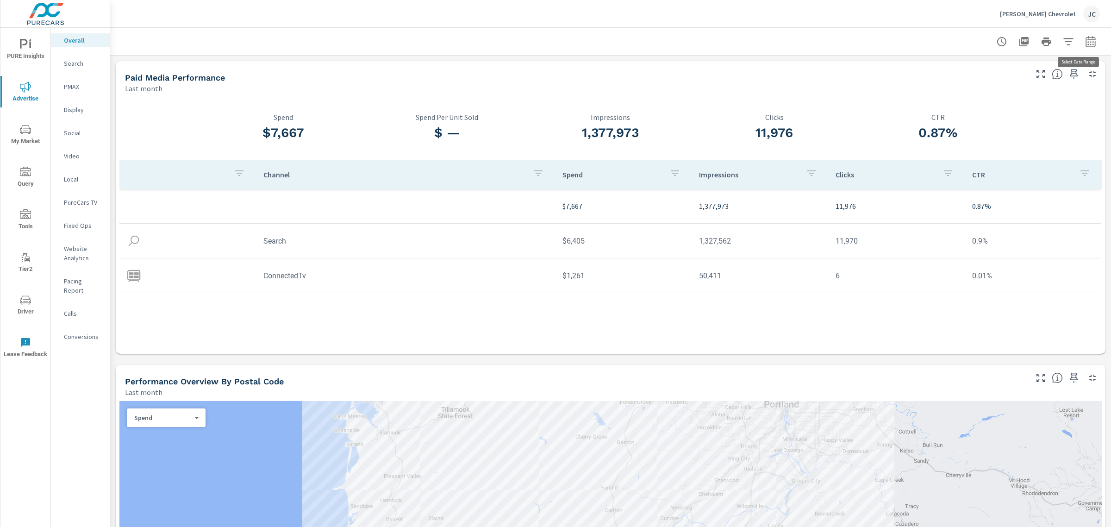
select select "Last month"
click at [888, 106] on p "+ Add comparison" at bounding box center [1017, 104] width 118 height 11
select select "Previous period"
click at [888, 156] on span "Apply" at bounding box center [987, 156] width 38 height 9
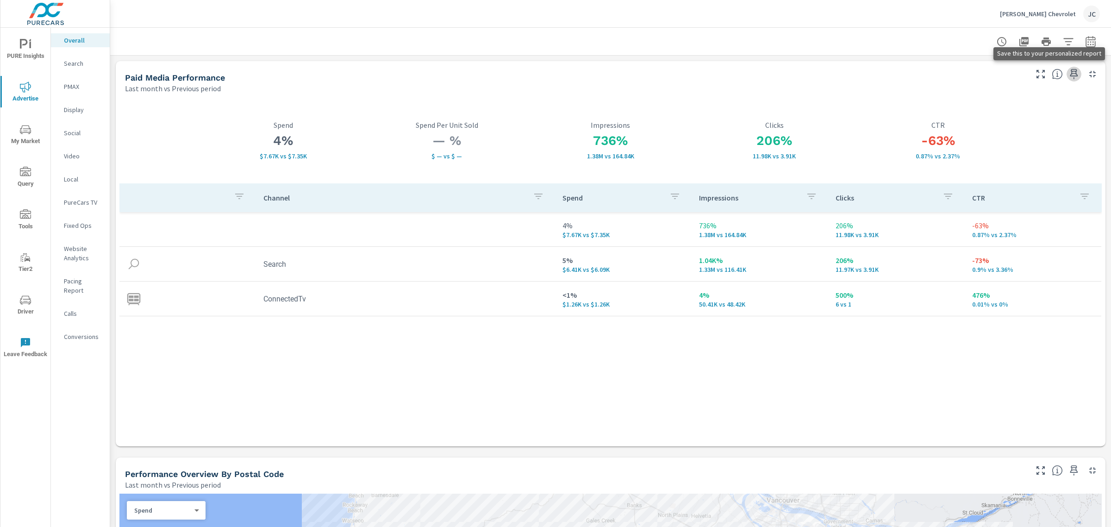
click at [888, 75] on icon "button" at bounding box center [1074, 74] width 8 height 10
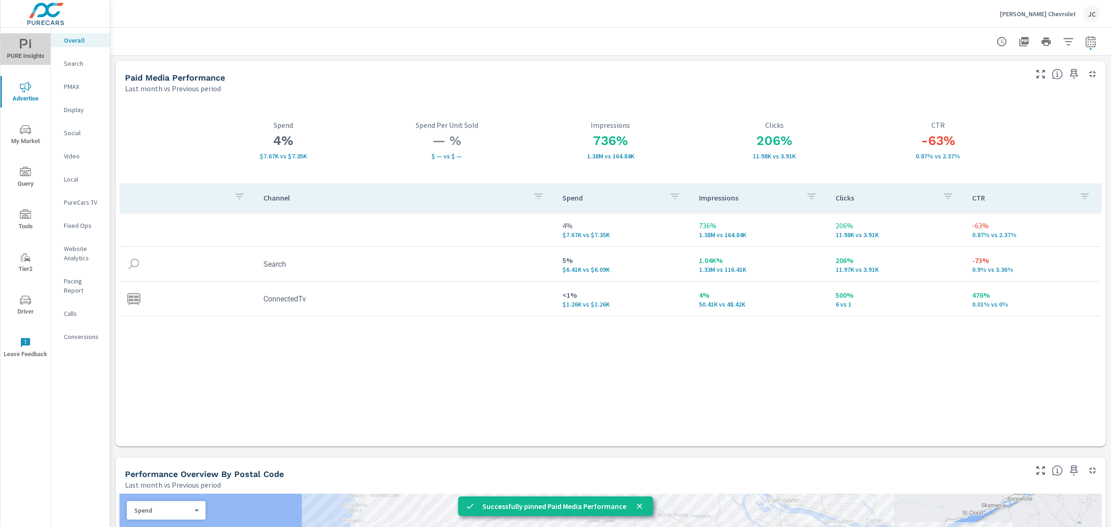
click at [27, 49] on icon "nav menu" at bounding box center [25, 44] width 11 height 11
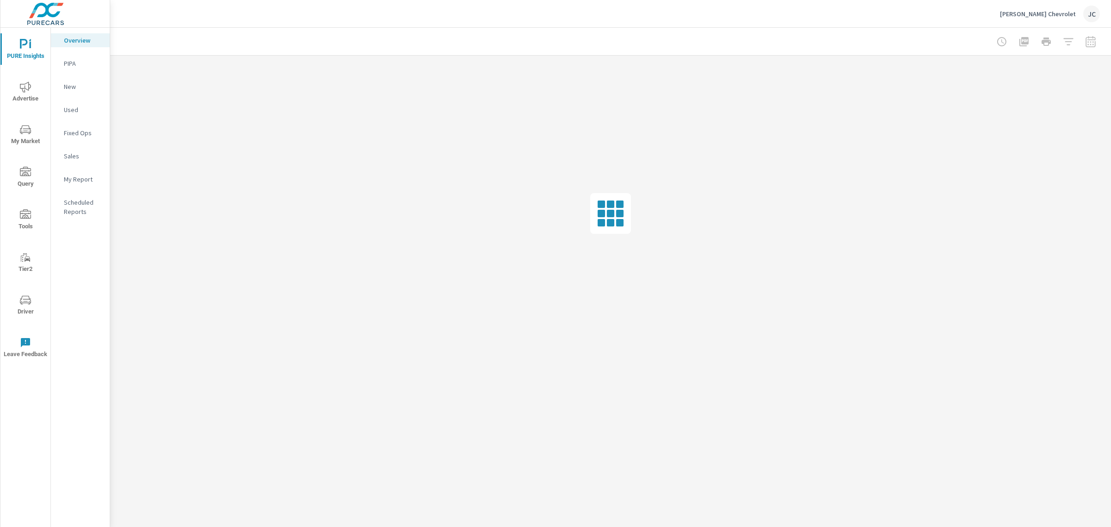
click at [81, 179] on p "My Report" at bounding box center [83, 178] width 38 height 9
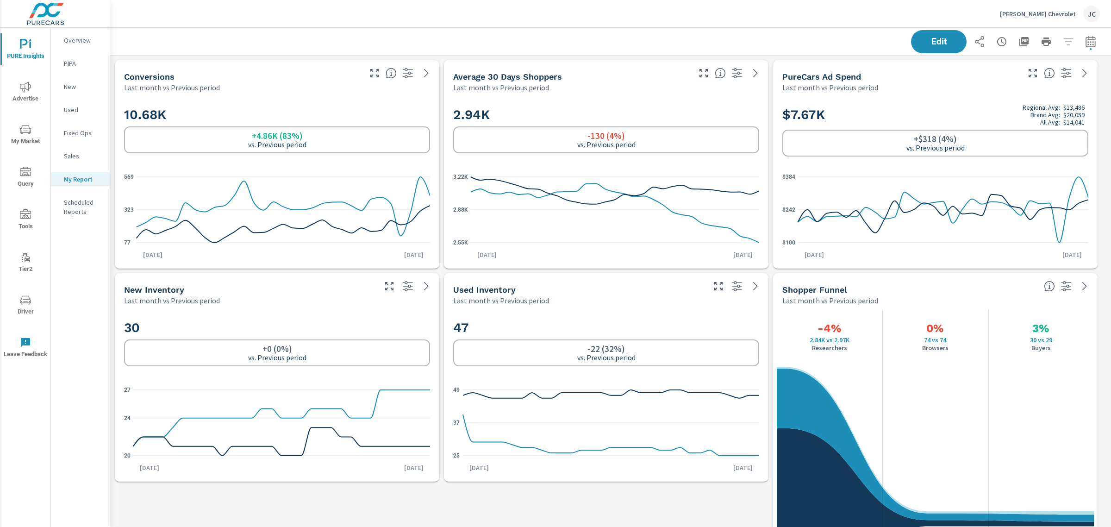
scroll to position [1512, 1010]
click at [888, 42] on icon "button" at bounding box center [1023, 41] width 9 height 9
